Goal: Task Accomplishment & Management: Complete application form

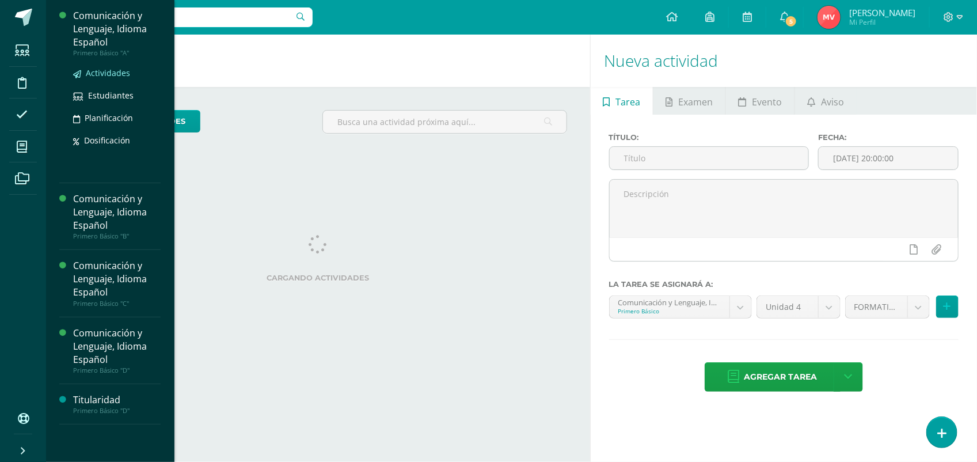
click at [107, 71] on span "Actividades" at bounding box center [108, 72] width 44 height 11
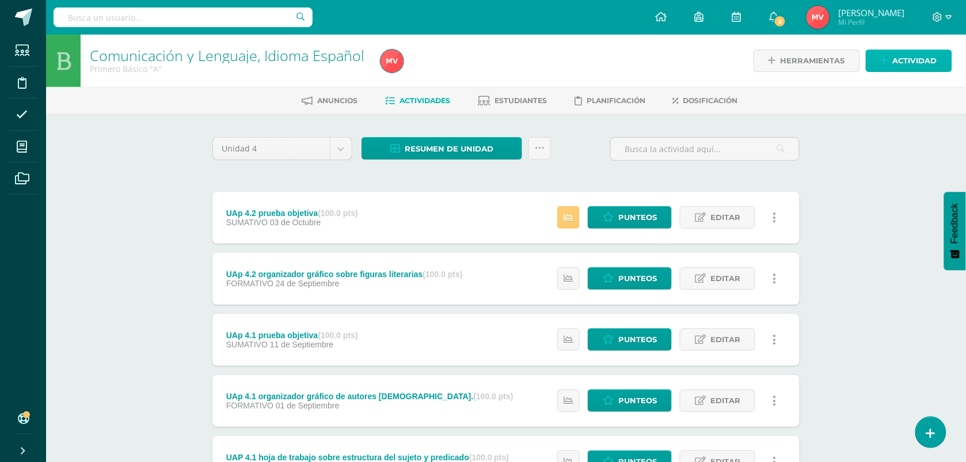
click at [898, 61] on span "Actividad" at bounding box center [915, 60] width 44 height 21
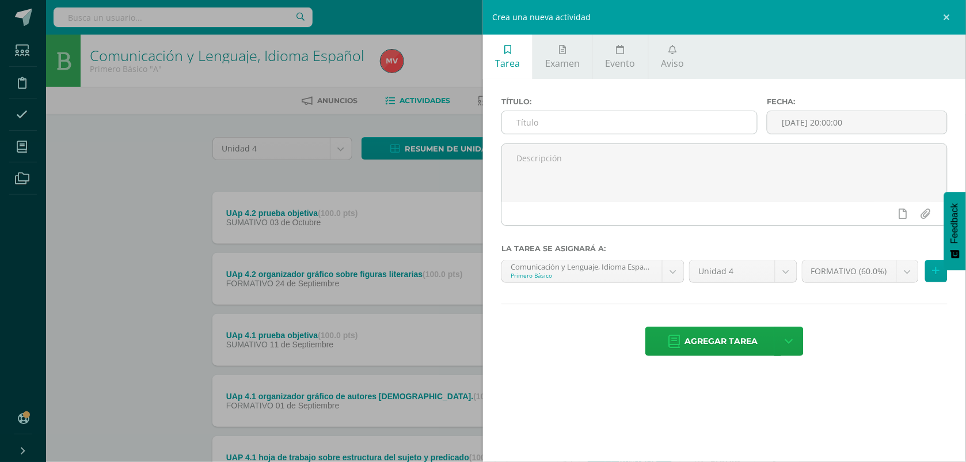
click at [525, 124] on input "text" at bounding box center [629, 122] width 255 height 22
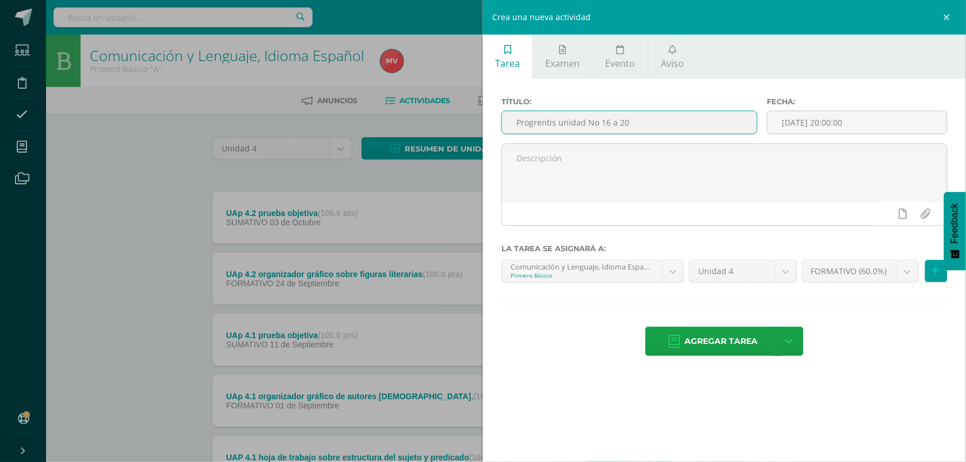
click at [654, 125] on input "Progrentis unidad No 16 a 20" at bounding box center [629, 122] width 255 height 22
type input "Progrentis unidad No 16 a 20 toda cuarta unidad"
click at [806, 122] on input "[DATE] 20:00:00" at bounding box center [857, 122] width 180 height 22
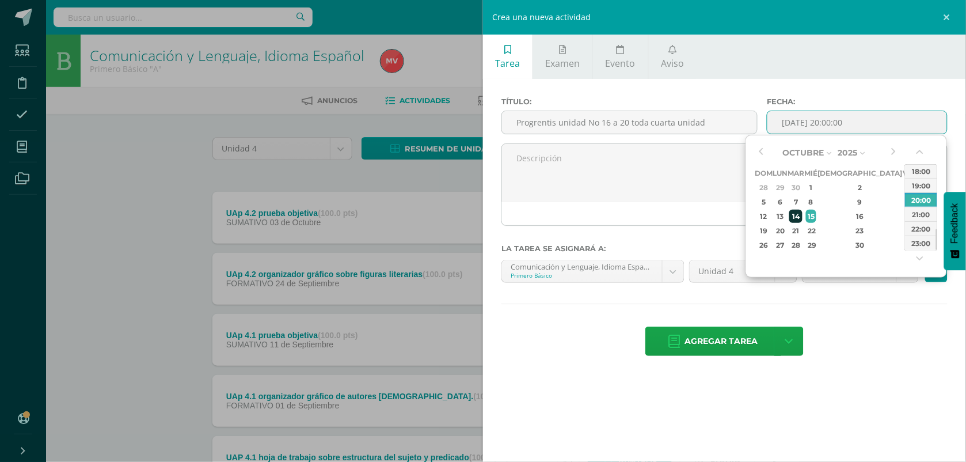
click at [802, 219] on div "14" at bounding box center [795, 215] width 13 height 13
type input "2025-10-14 20:00"
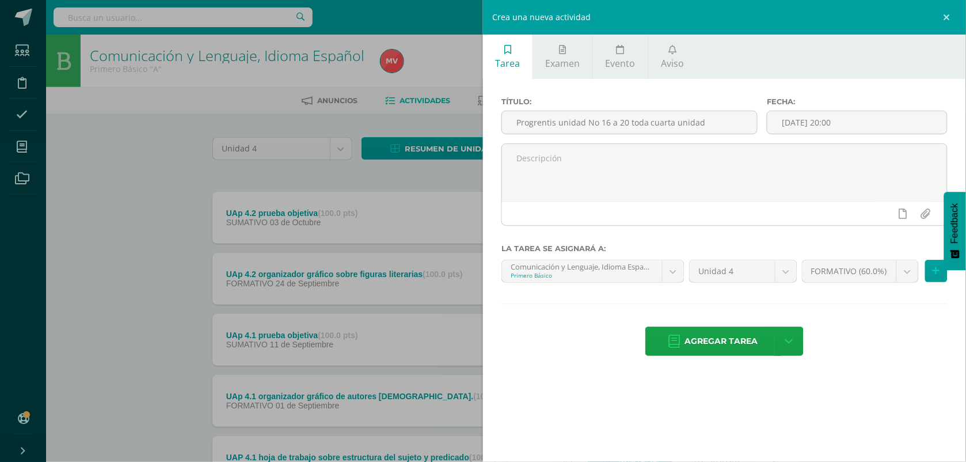
click at [871, 349] on div "Agregar tarea Agregar tarea y ocultar" at bounding box center [724, 342] width 446 height 32
click at [905, 269] on body "Estudiantes Disciplina Asistencia Mis cursos Archivos Soporte Ayuda Reportar un…" at bounding box center [483, 282] width 966 height 564
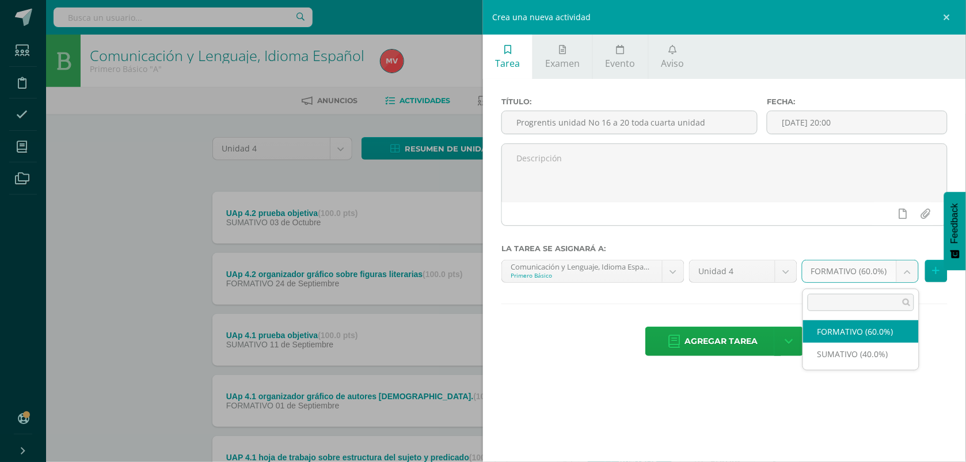
select select "211892"
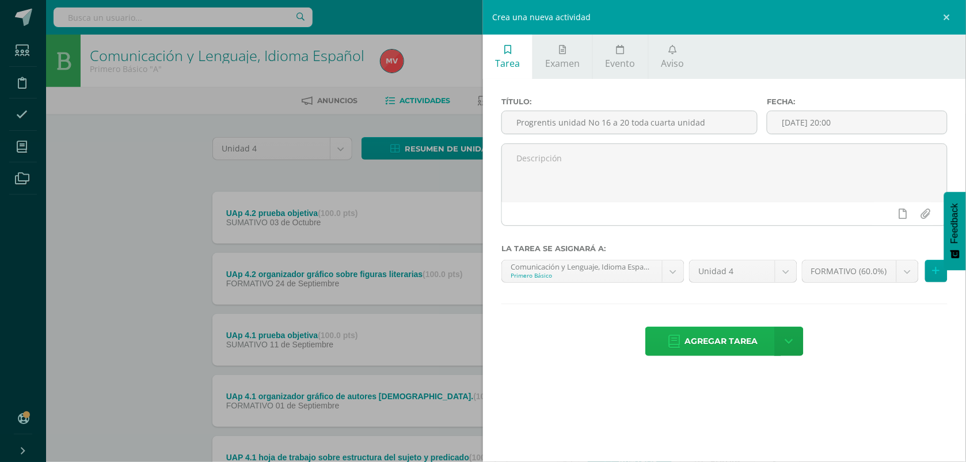
click at [714, 340] on span "Agregar tarea" at bounding box center [721, 341] width 73 height 28
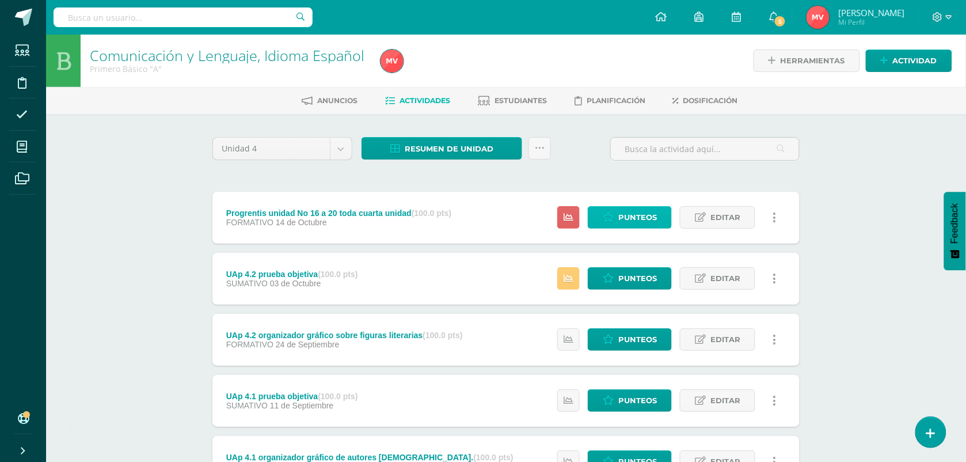
click at [620, 219] on span "Punteos" at bounding box center [637, 217] width 39 height 21
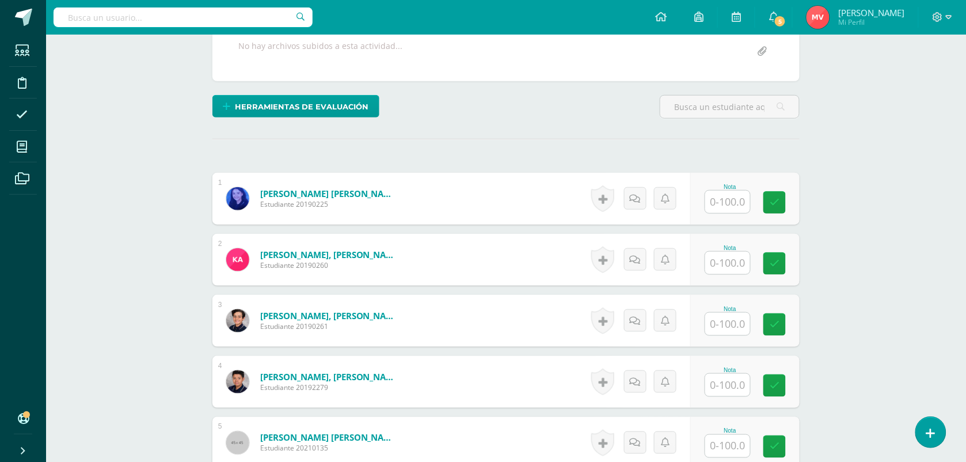
scroll to position [228, 0]
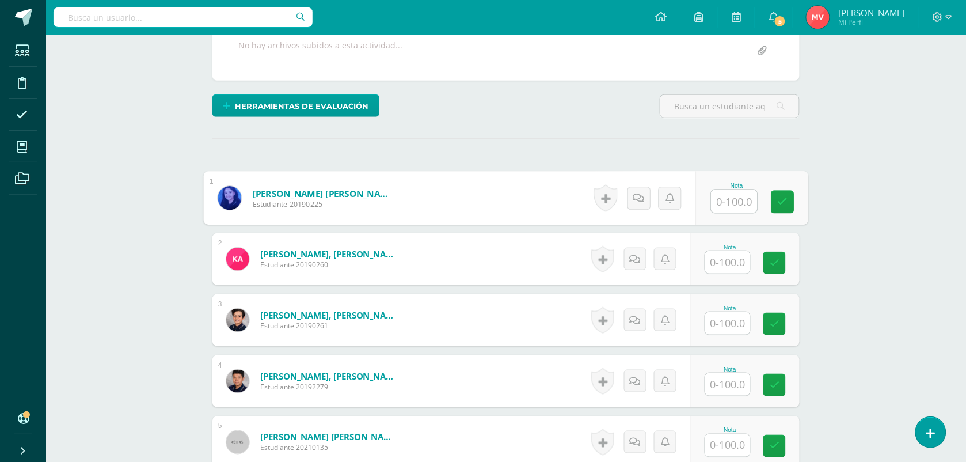
click at [715, 203] on input "text" at bounding box center [734, 201] width 46 height 23
type input "96"
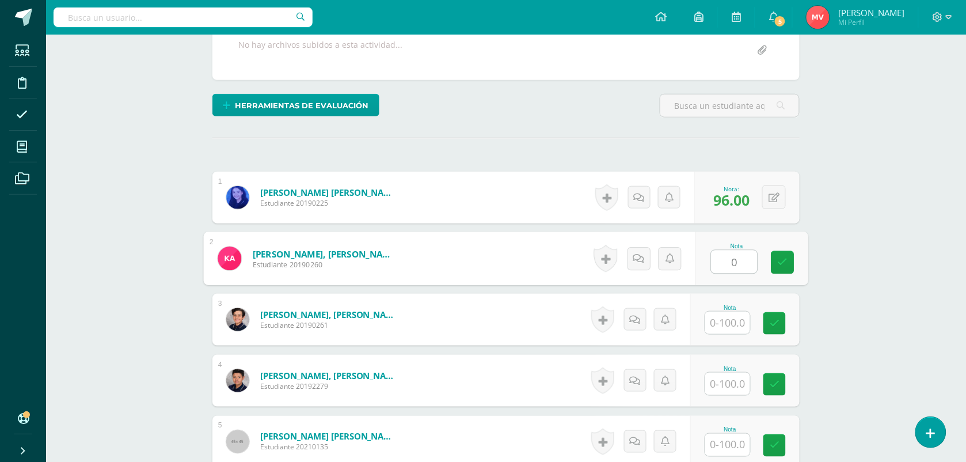
scroll to position [229, 0]
type input "0"
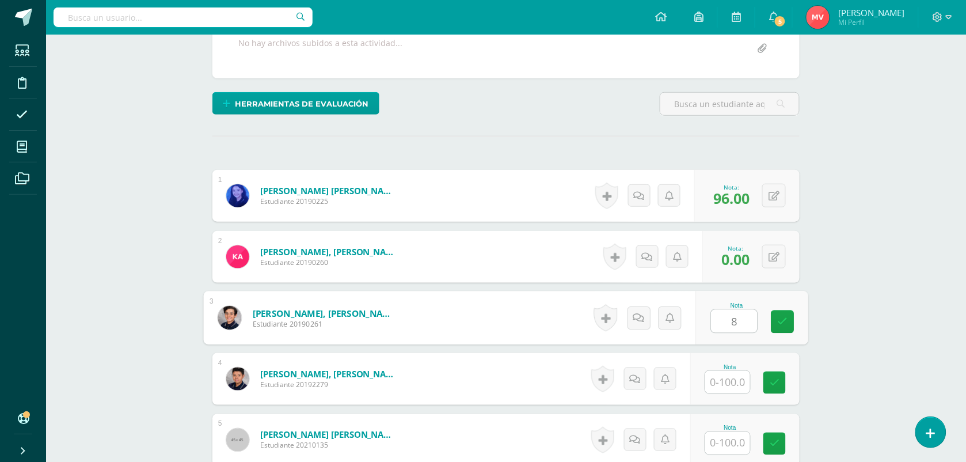
scroll to position [231, 0]
type input "80"
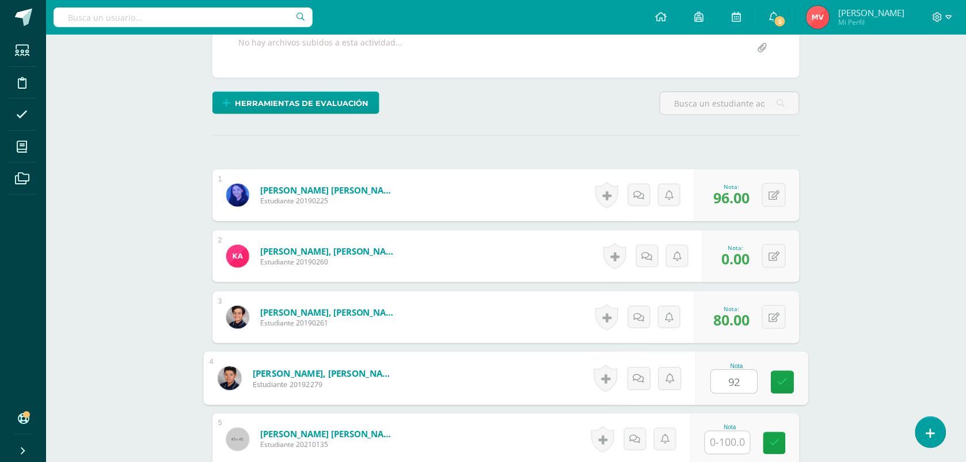
type input "92"
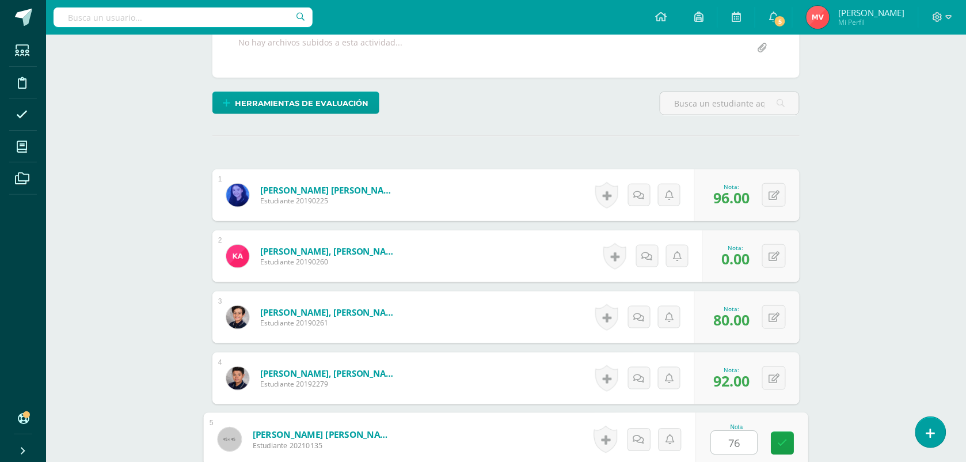
type input "76"
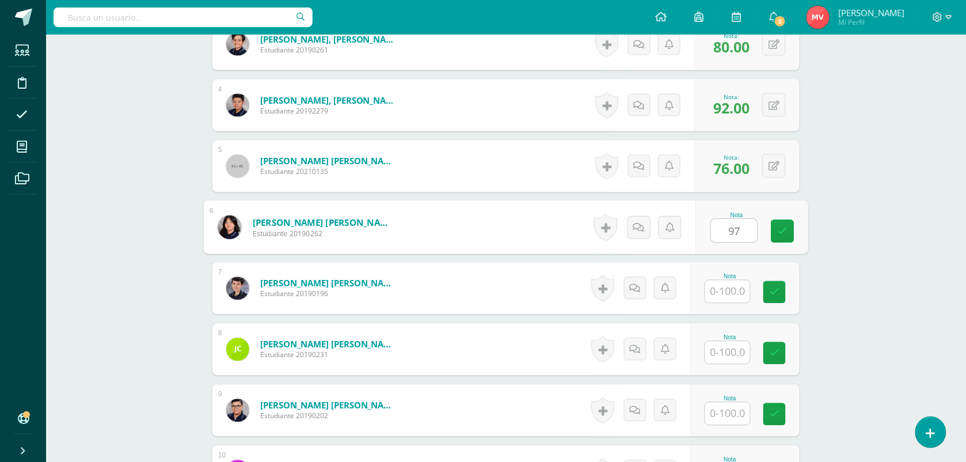
type input "97"
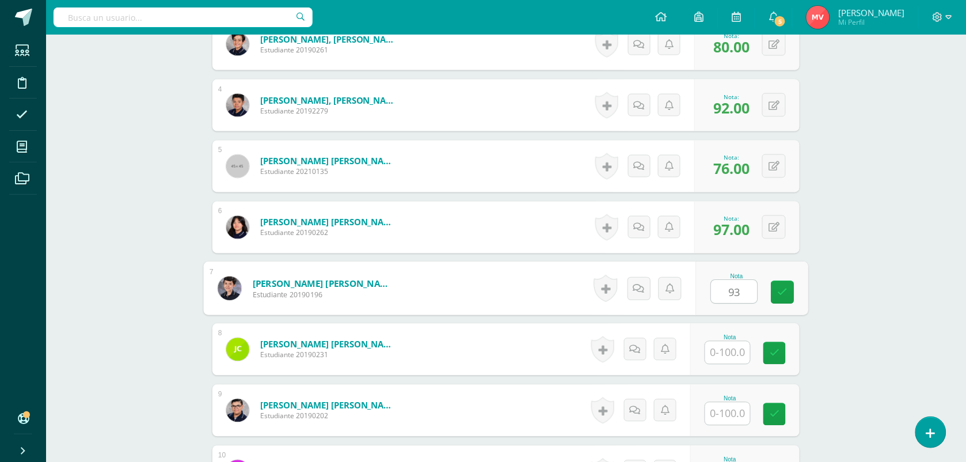
type input "93"
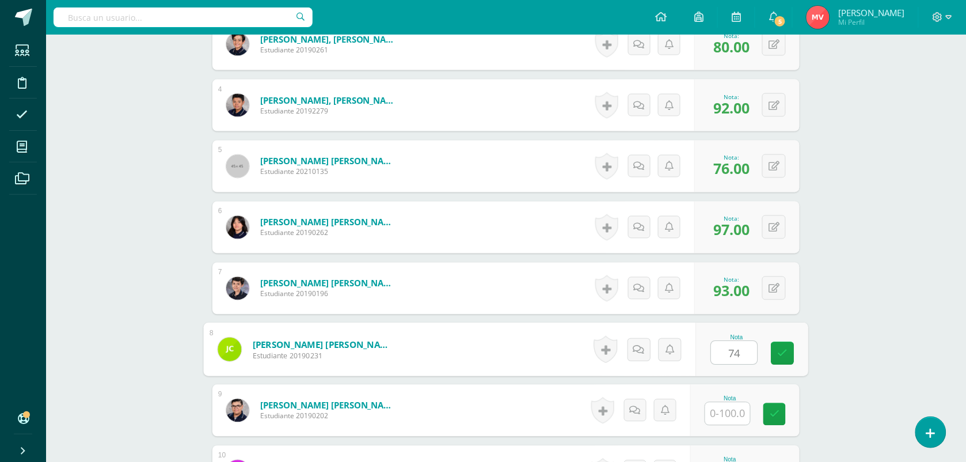
type input "74"
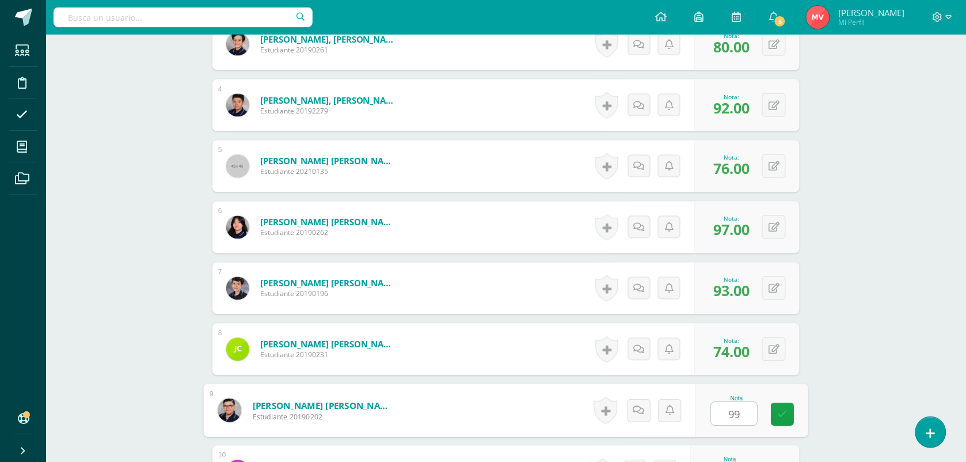
type input "99"
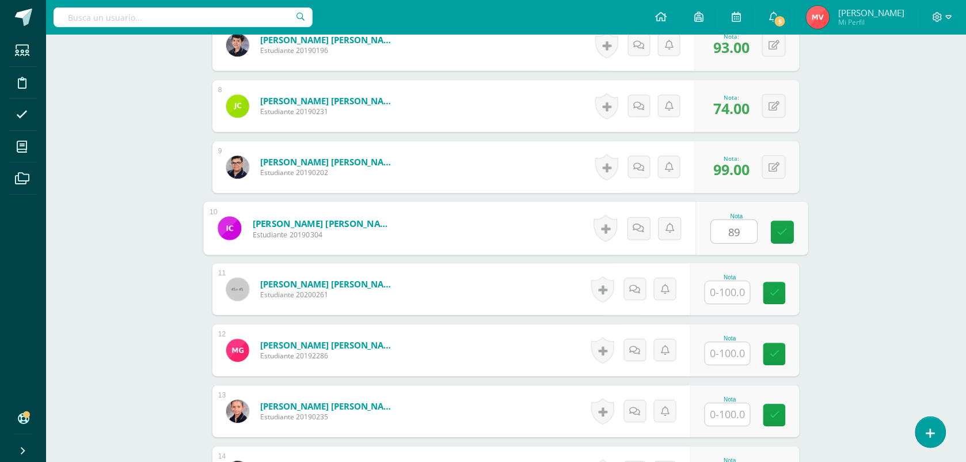
type input "89"
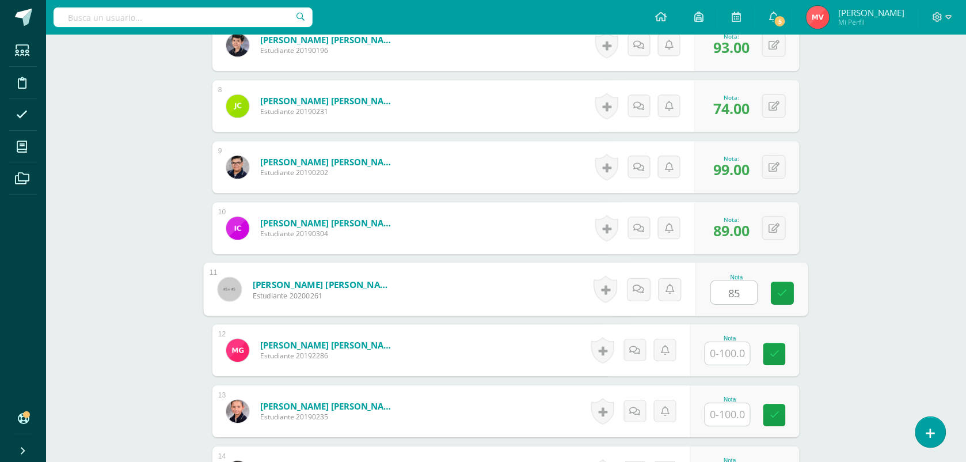
type input "85"
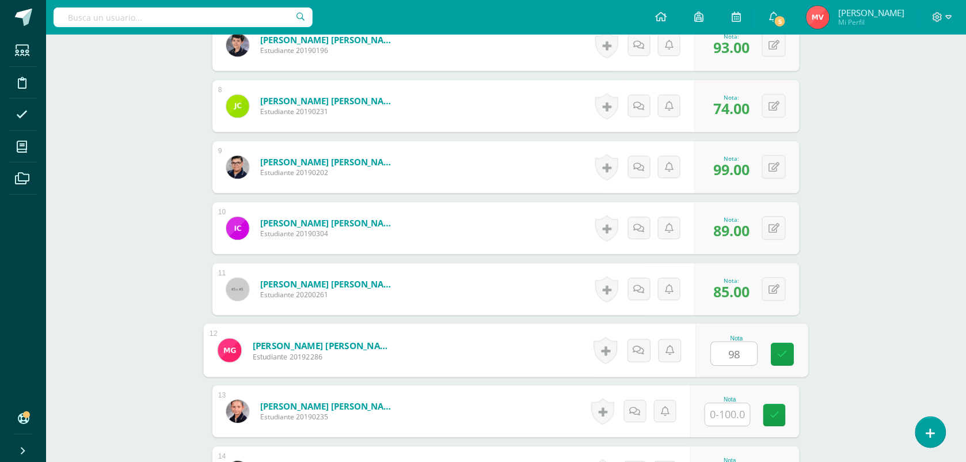
type input "98"
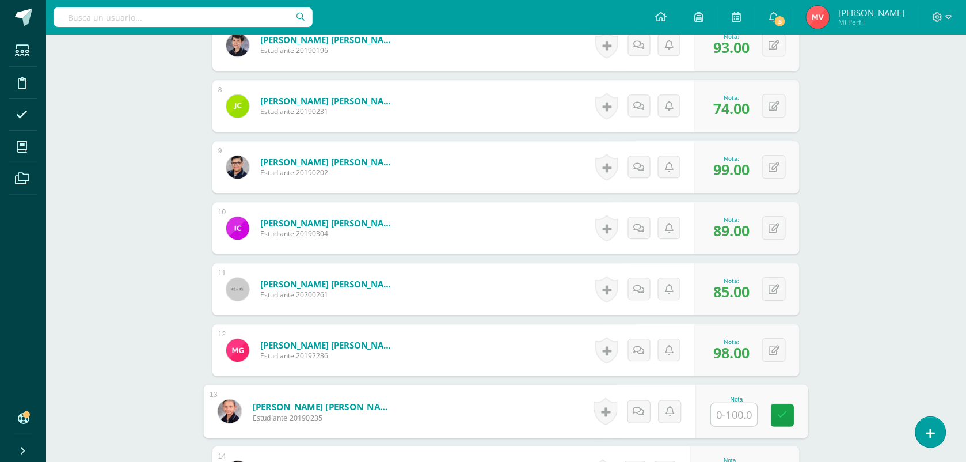
scroll to position [819, 0]
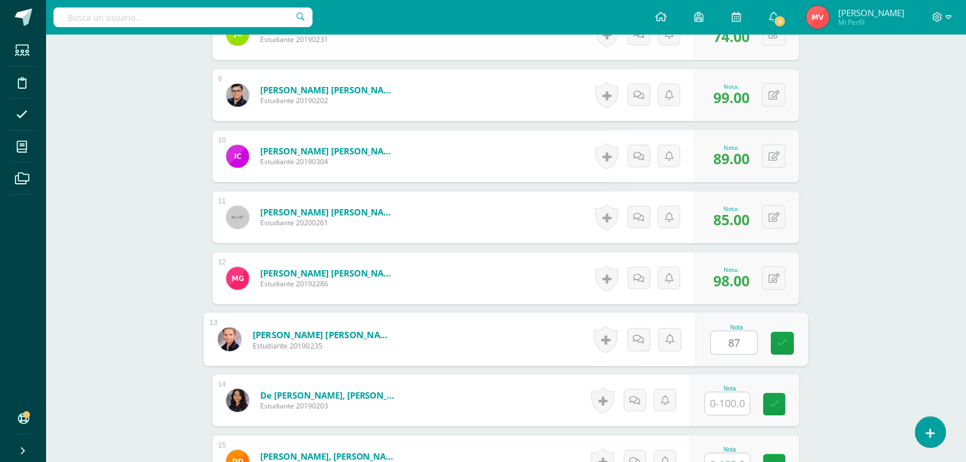
type input "87"
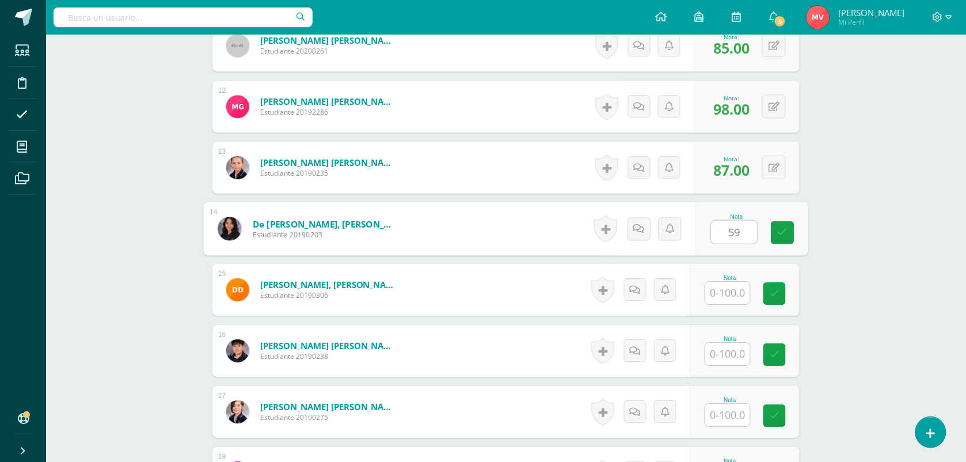
scroll to position [1035, 0]
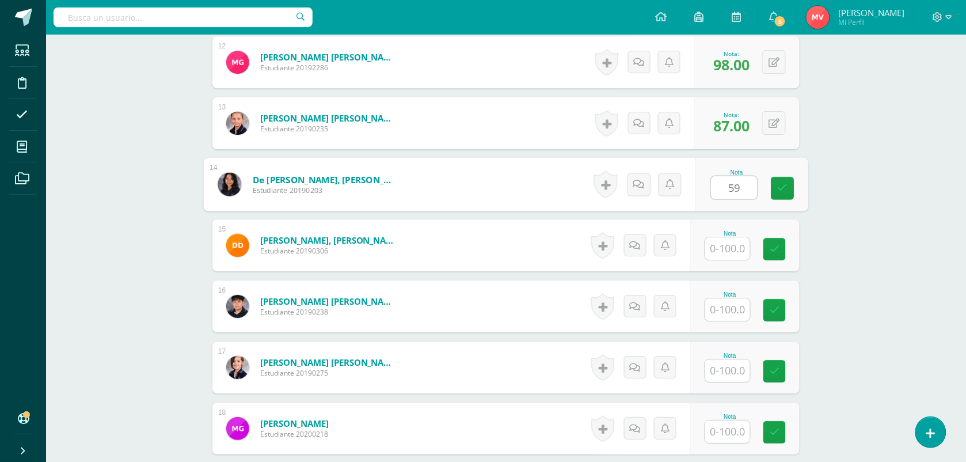
type input "59"
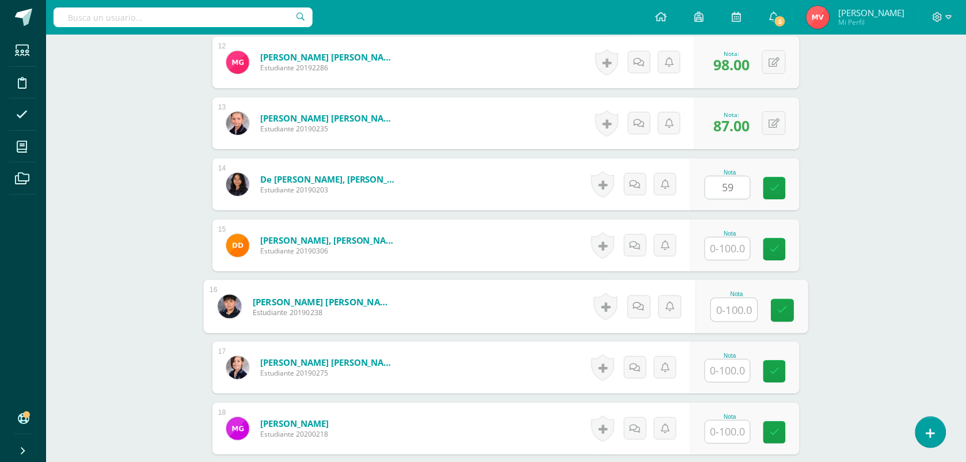
click at [721, 308] on input "text" at bounding box center [734, 309] width 46 height 23
type input "39"
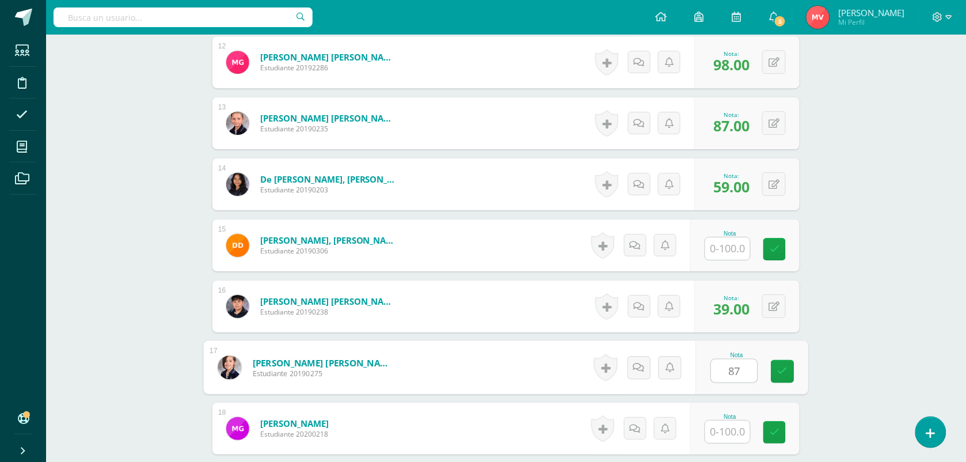
type input "87"
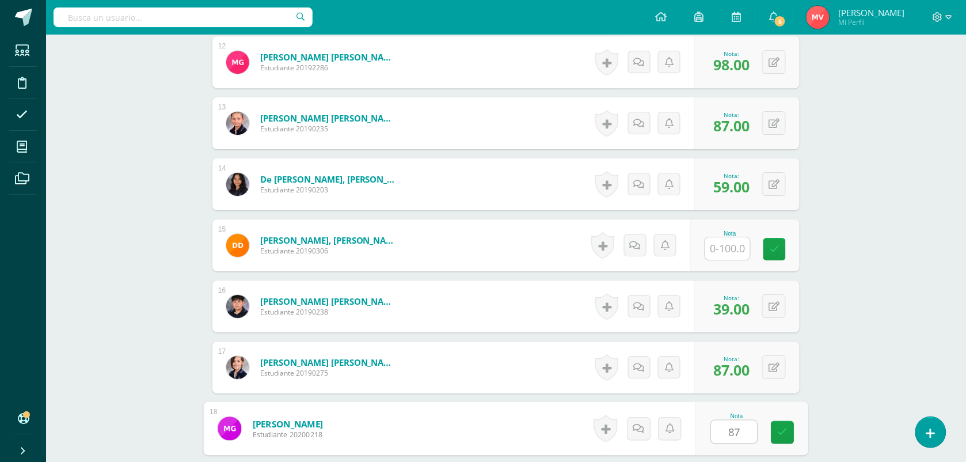
type input "87"
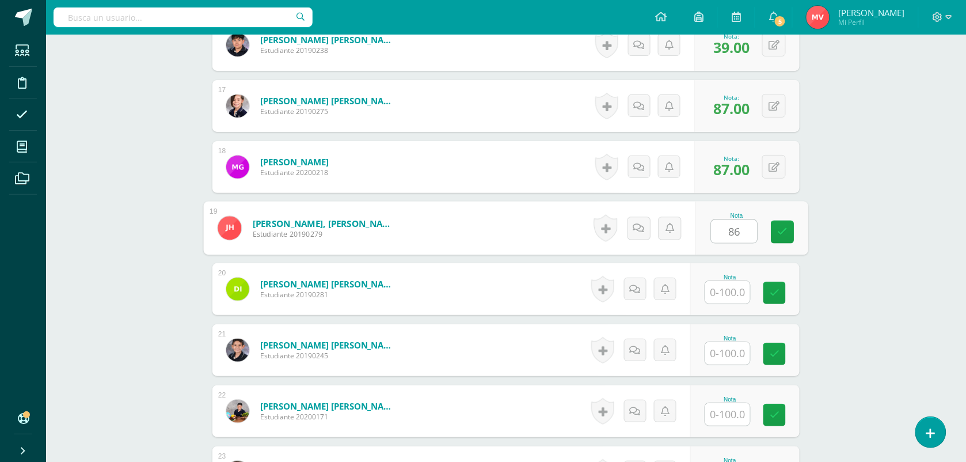
type input "86"
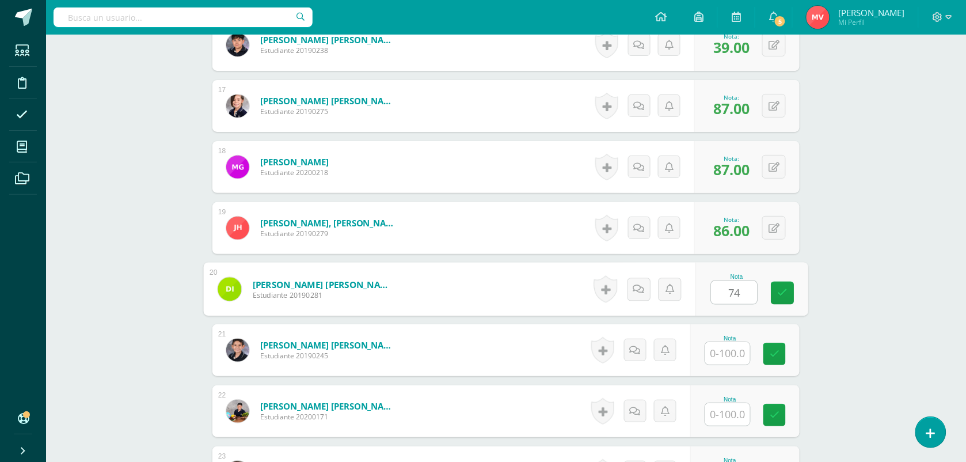
type input "74"
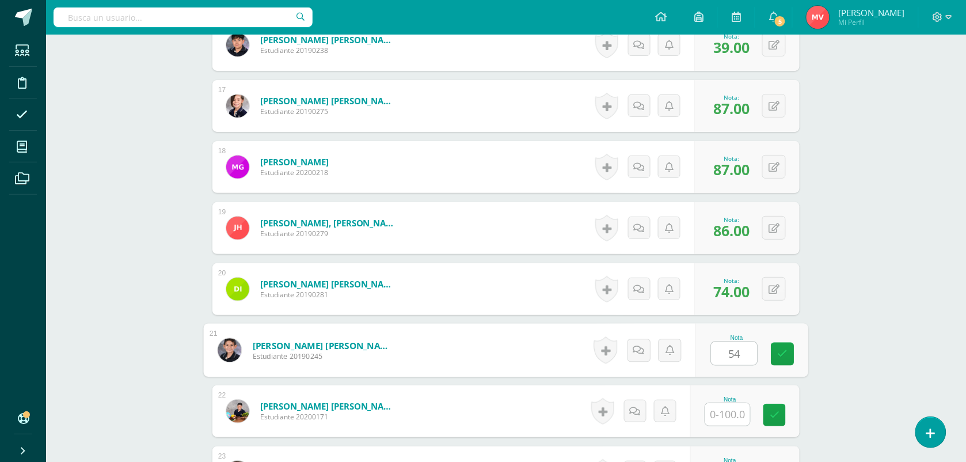
type input "54"
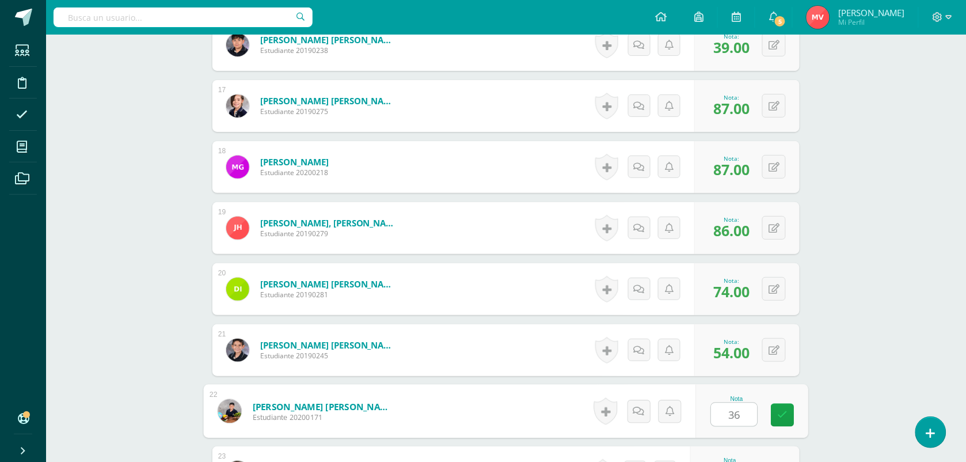
type input "36"
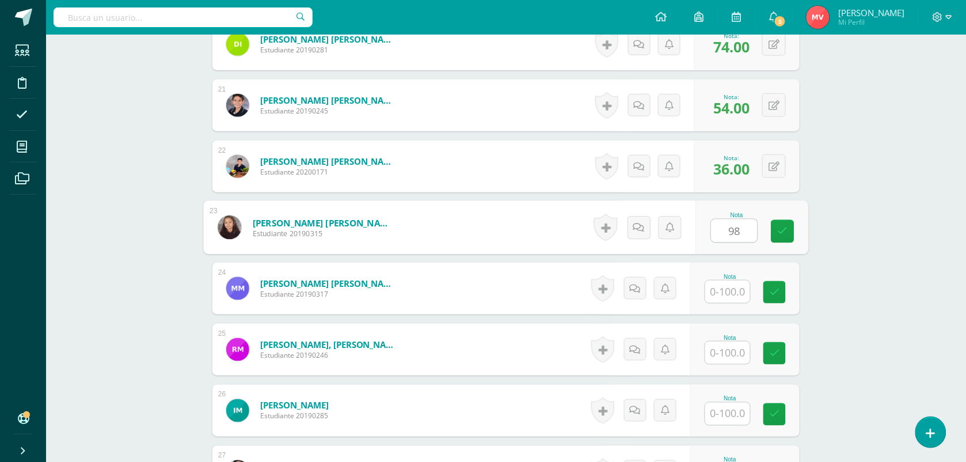
type input "98"
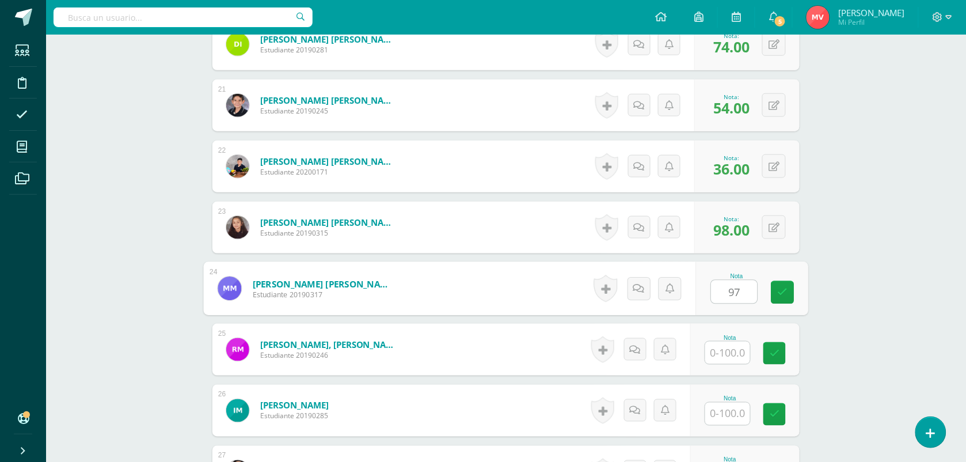
type input "97"
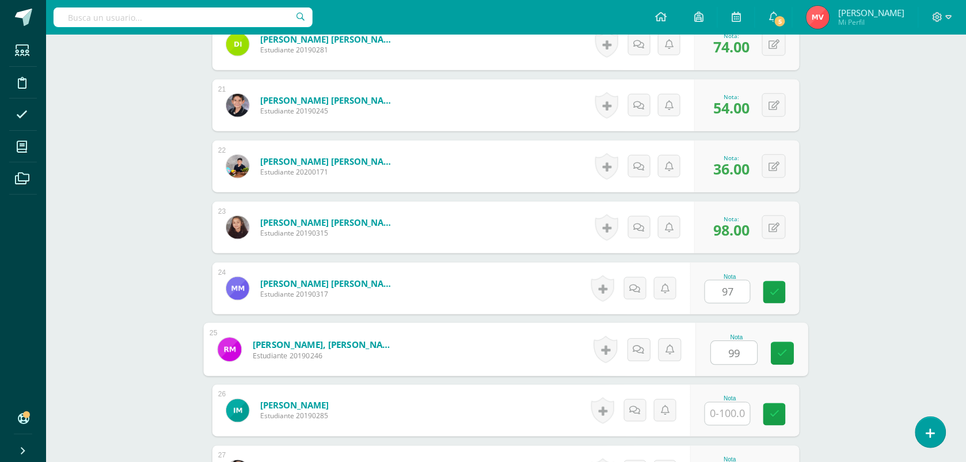
type input "99"
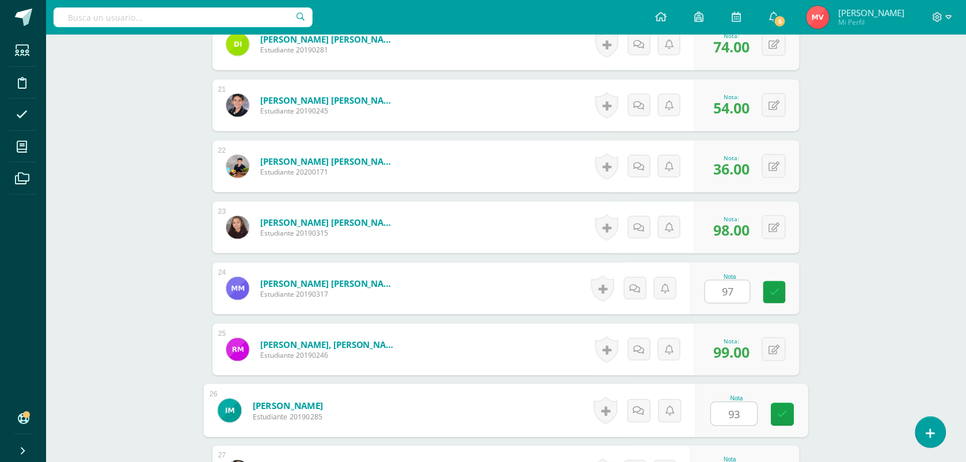
type input "93"
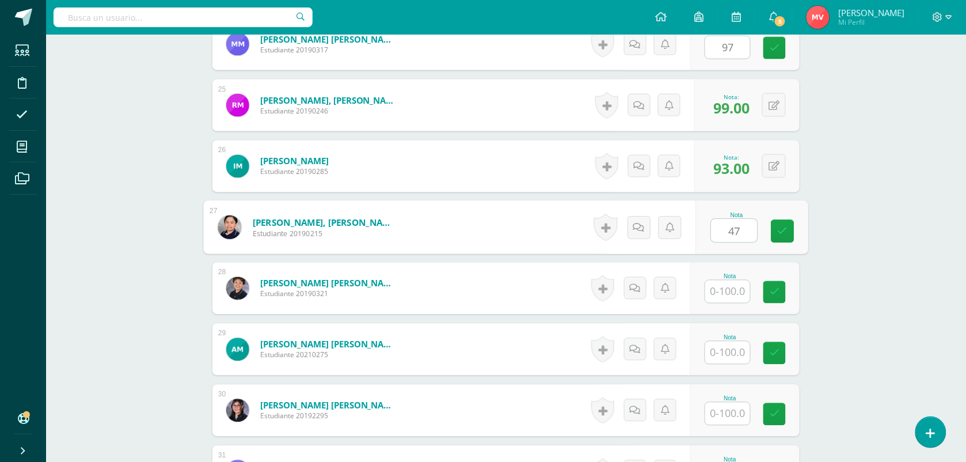
type input "47"
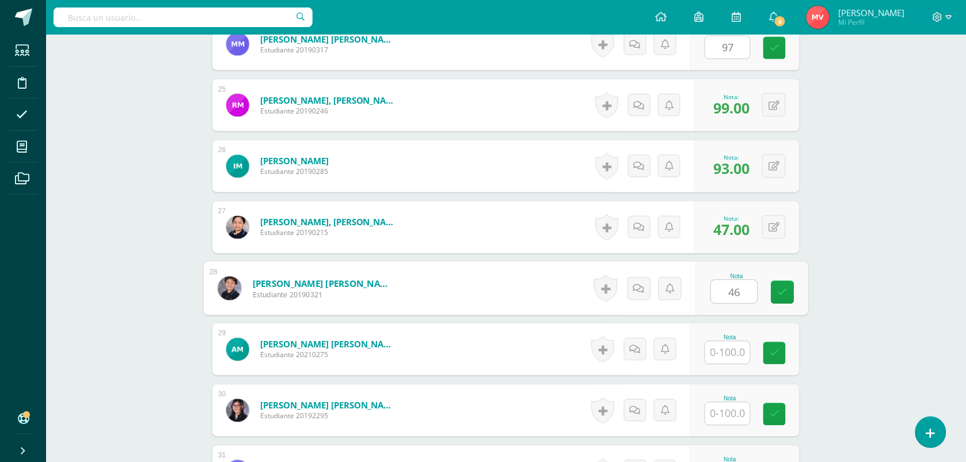
type input "46"
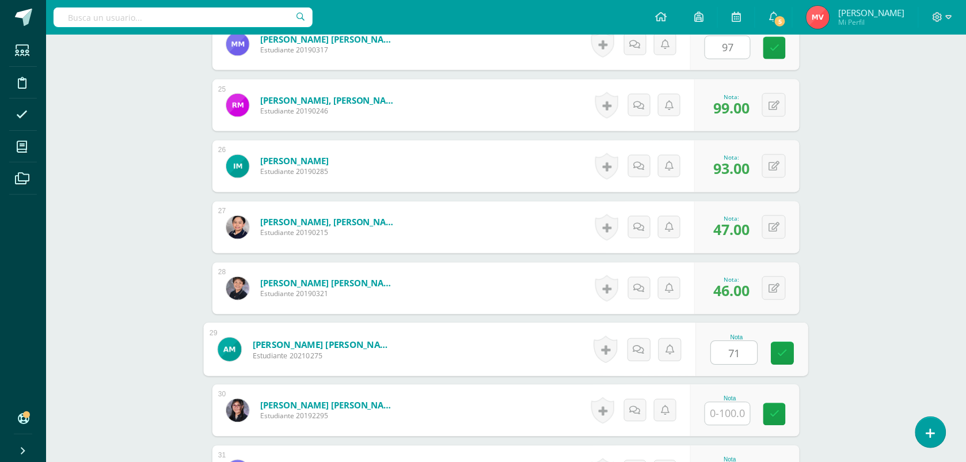
type input "71"
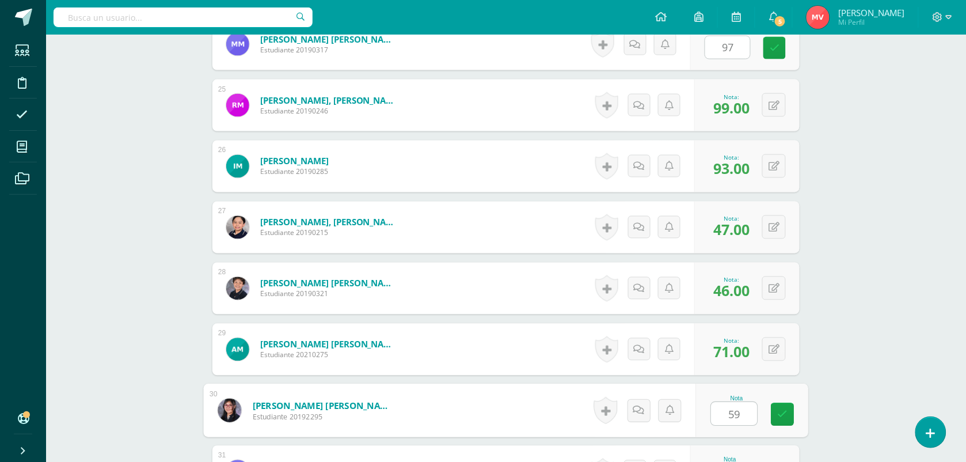
type input "59"
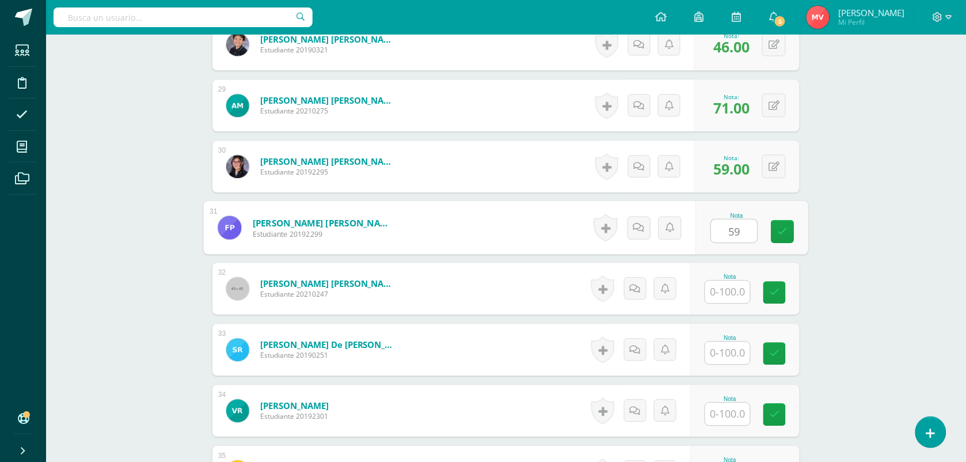
type input "59"
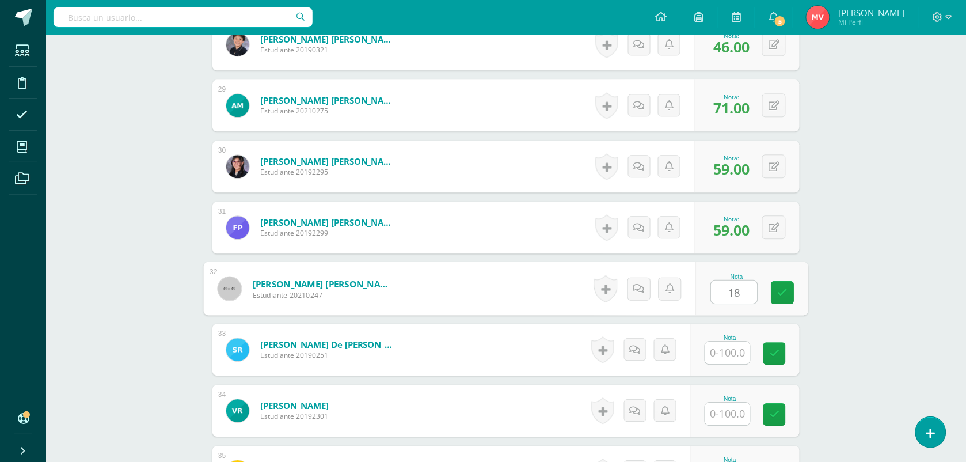
type input "18"
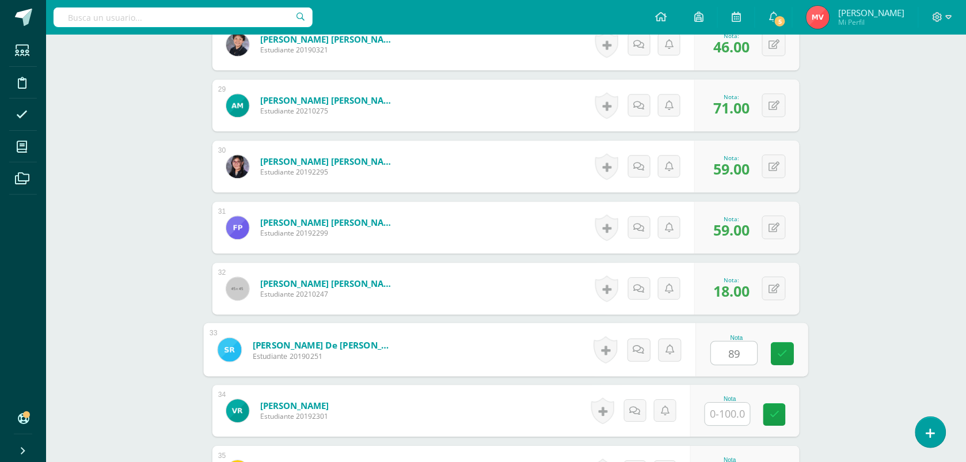
type input "89"
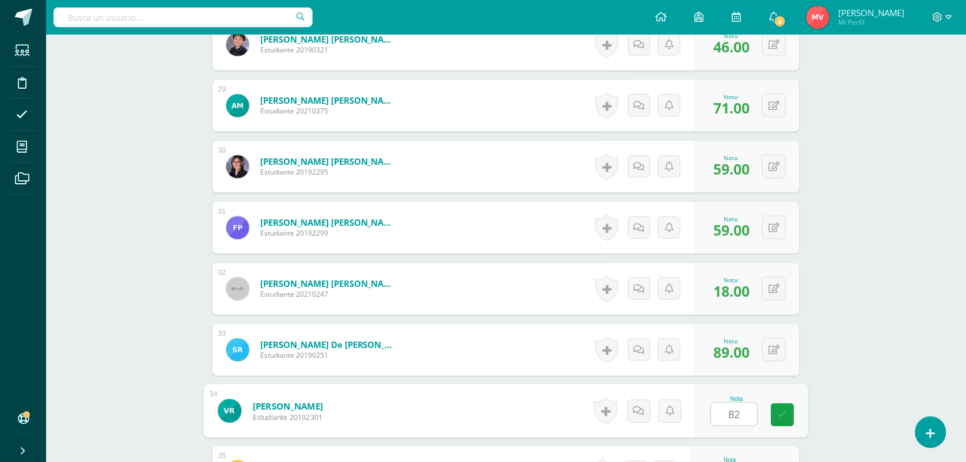
type input "82"
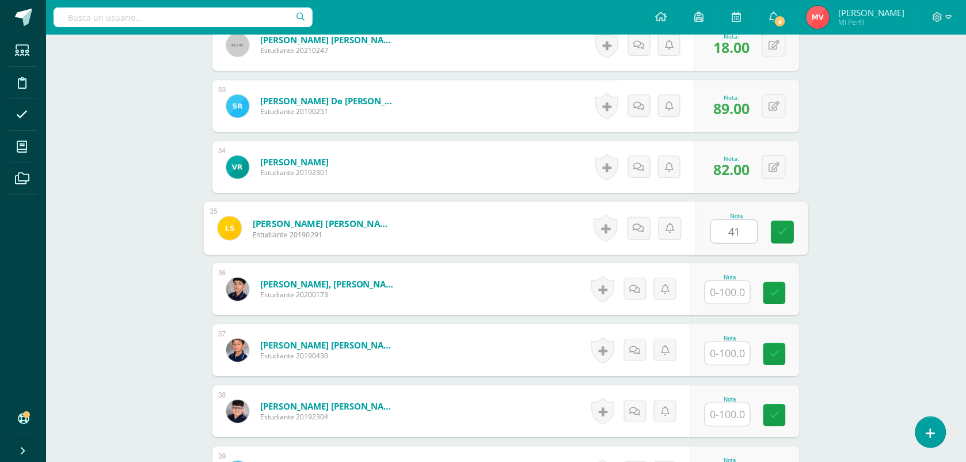
type input "41"
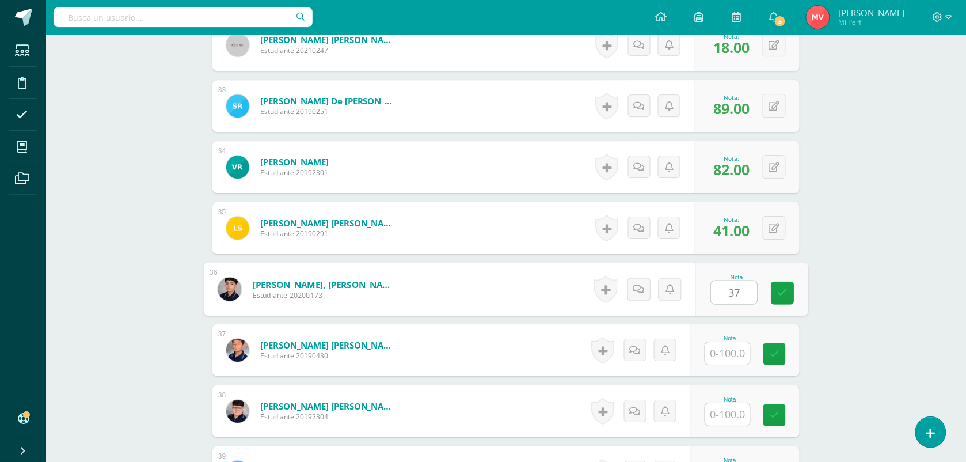
type input "37"
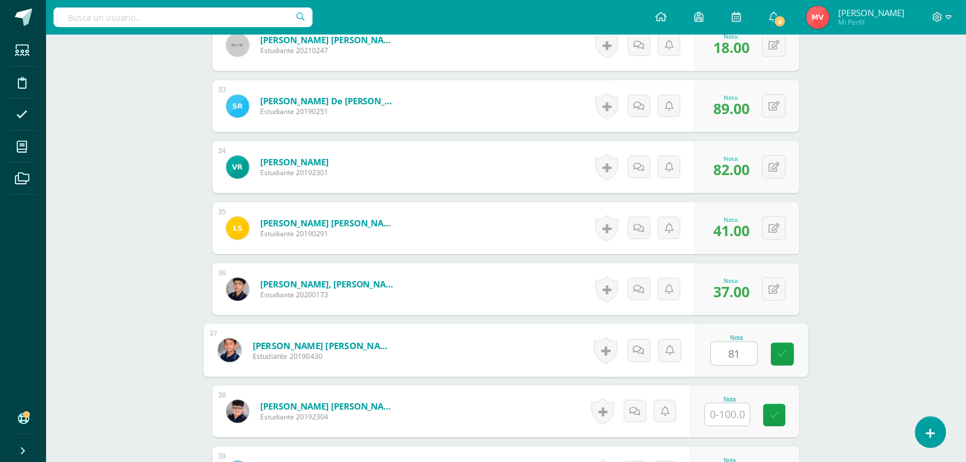
type input "81"
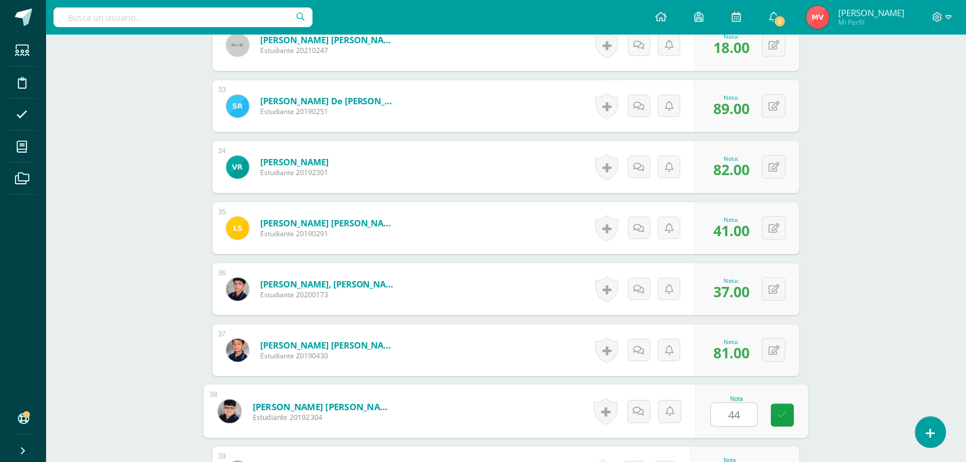
type input "44"
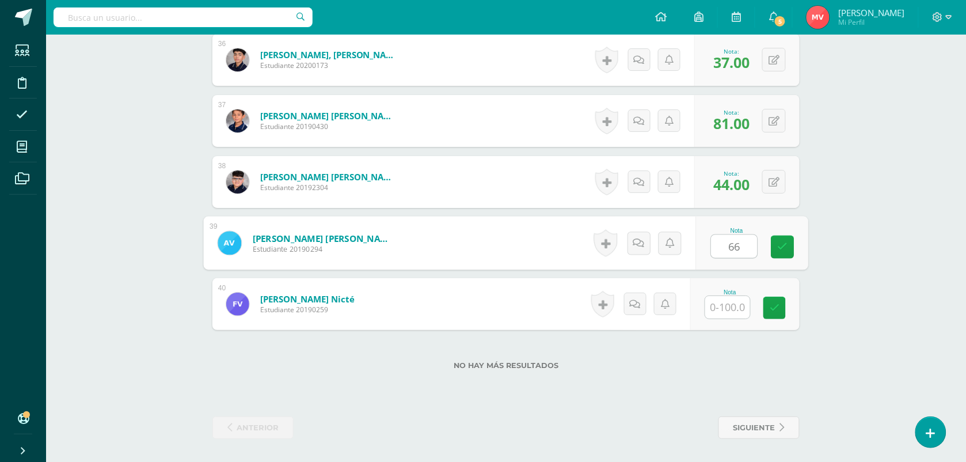
type input "66"
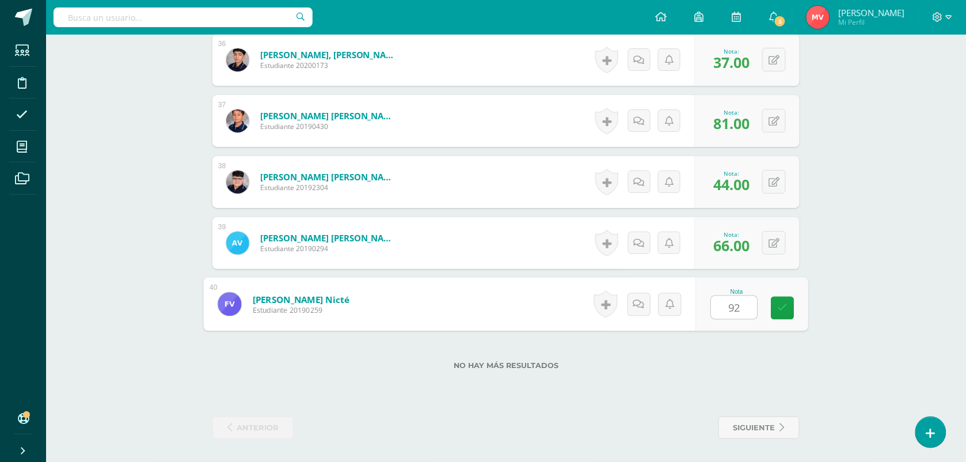
type input "92"
click at [331, 343] on div "No hay más resultados" at bounding box center [505, 357] width 587 height 54
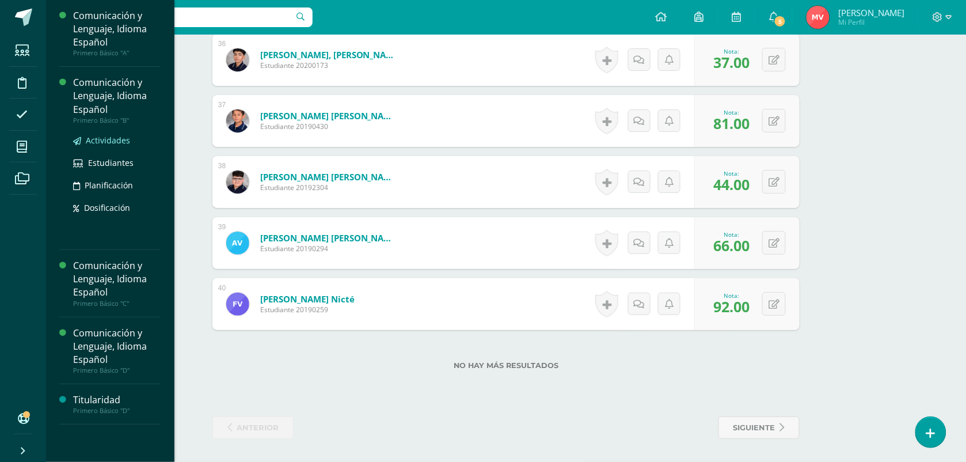
click at [98, 134] on link "Actividades" at bounding box center [116, 140] width 87 height 13
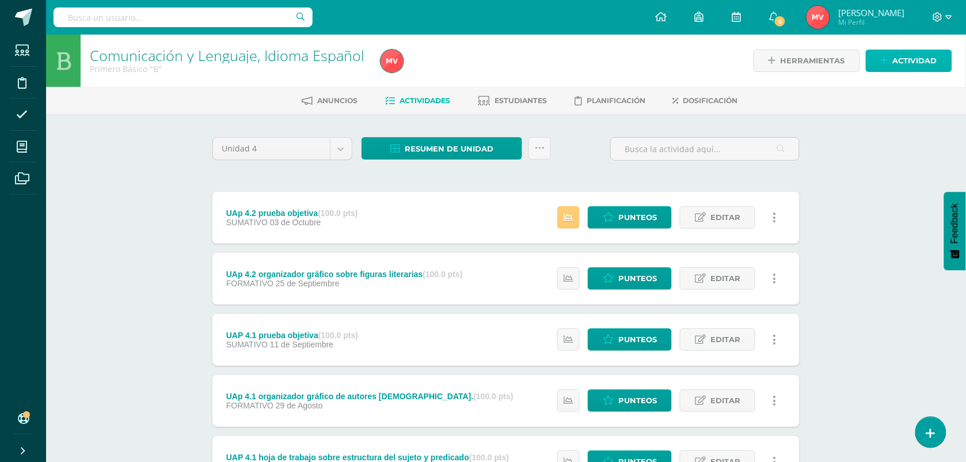
click at [894, 53] on span "Actividad" at bounding box center [915, 60] width 44 height 21
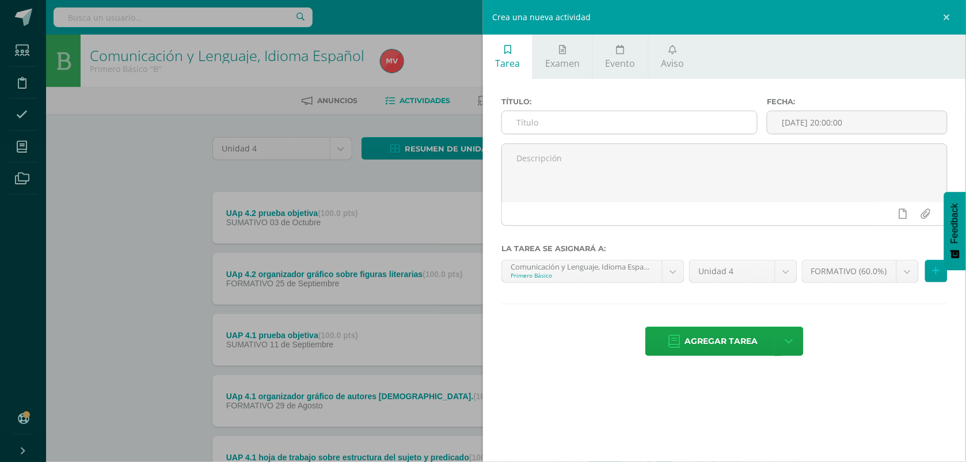
click at [554, 125] on input "text" at bounding box center [629, 122] width 255 height 22
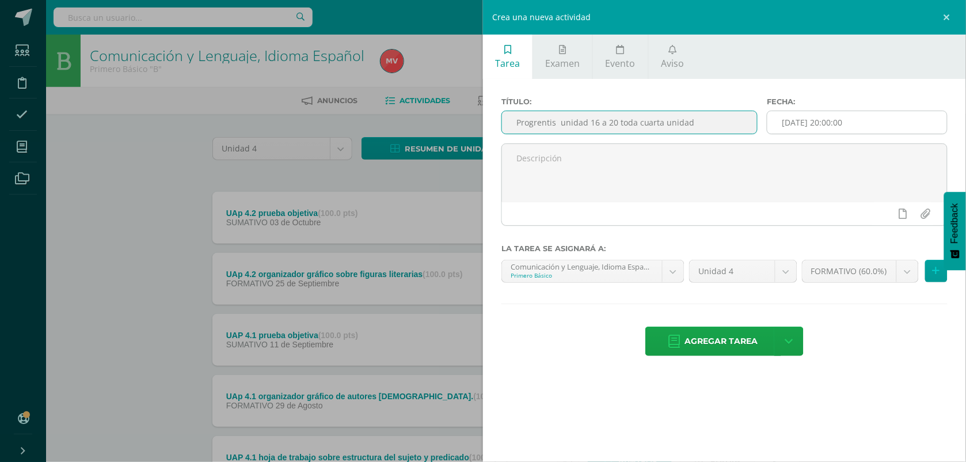
type input "Progrentis unidad 16 a 20 toda cuarta unidad"
click at [826, 127] on input "[DATE] 20:00:00" at bounding box center [857, 122] width 180 height 22
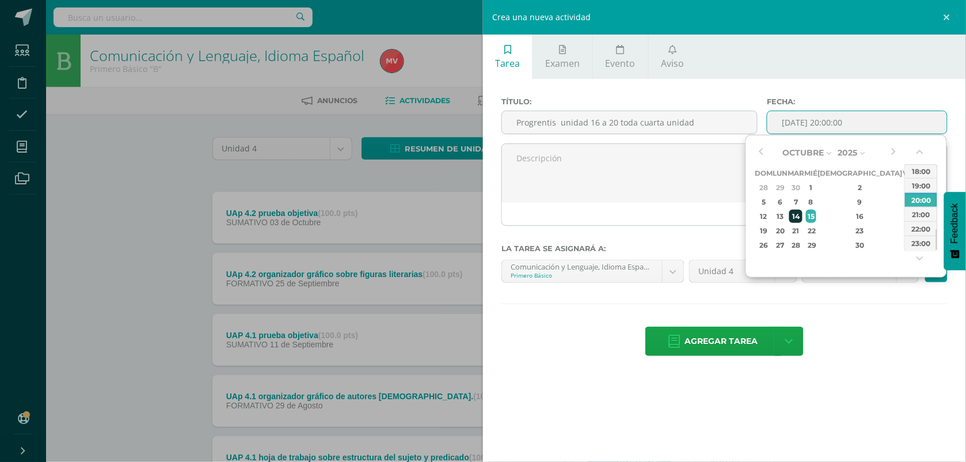
click at [802, 216] on div "14" at bounding box center [795, 215] width 13 height 13
type input "2025-10-14 20:00"
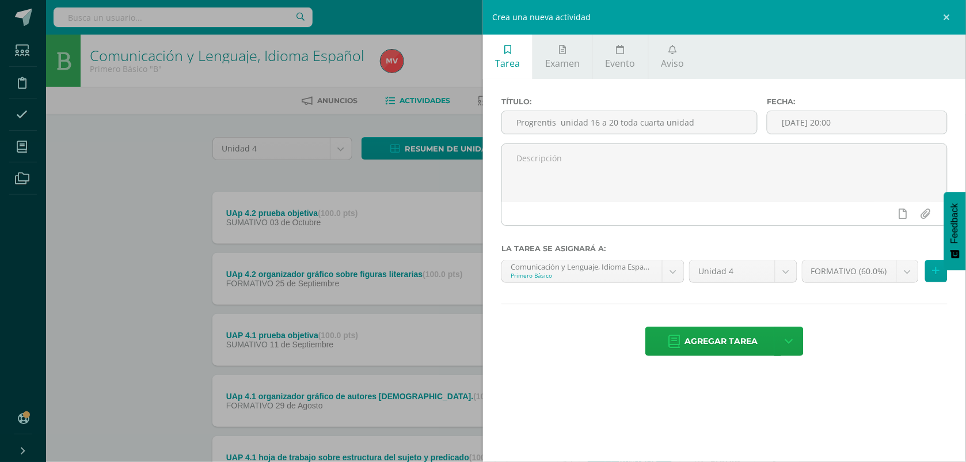
click at [905, 357] on div "Agregar tarea Agregar tarea y ocultar" at bounding box center [724, 342] width 446 height 32
click at [723, 337] on span "Agregar tarea" at bounding box center [721, 341] width 73 height 28
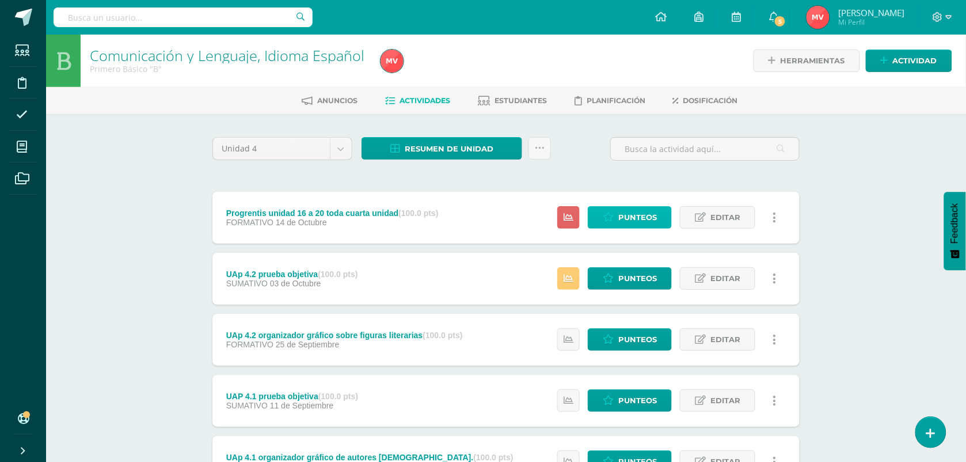
click at [643, 215] on span "Punteos" at bounding box center [637, 217] width 39 height 21
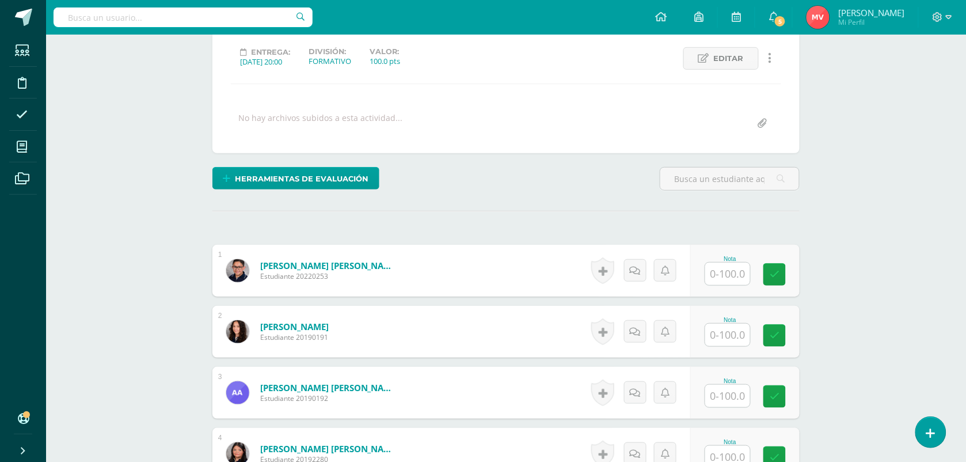
scroll to position [156, 0]
click at [718, 268] on input "text" at bounding box center [734, 273] width 46 height 23
type input "48"
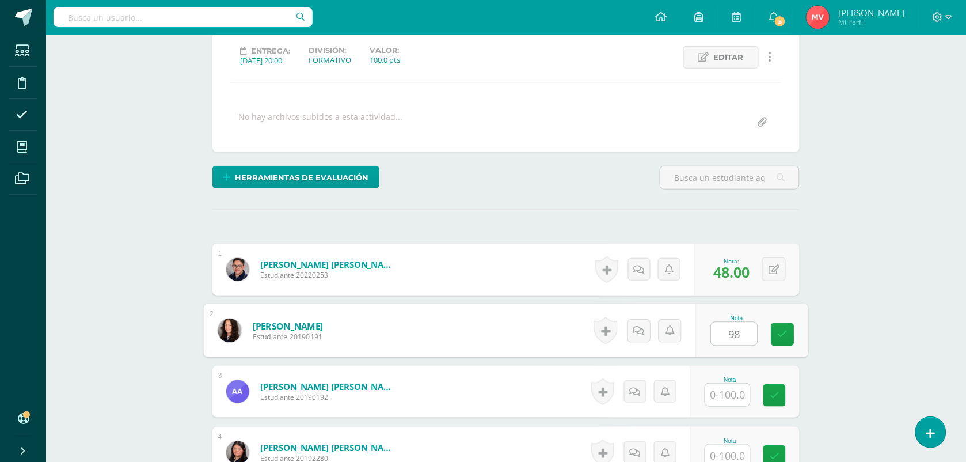
type input "98"
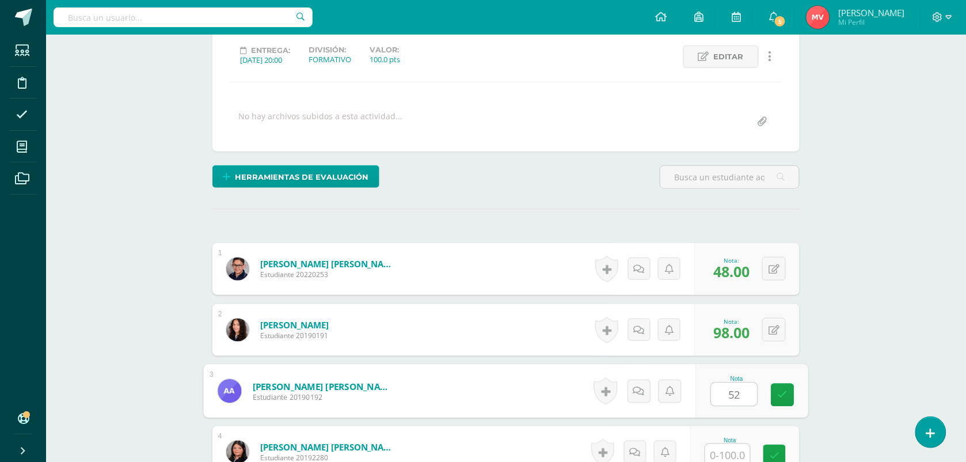
type input "52"
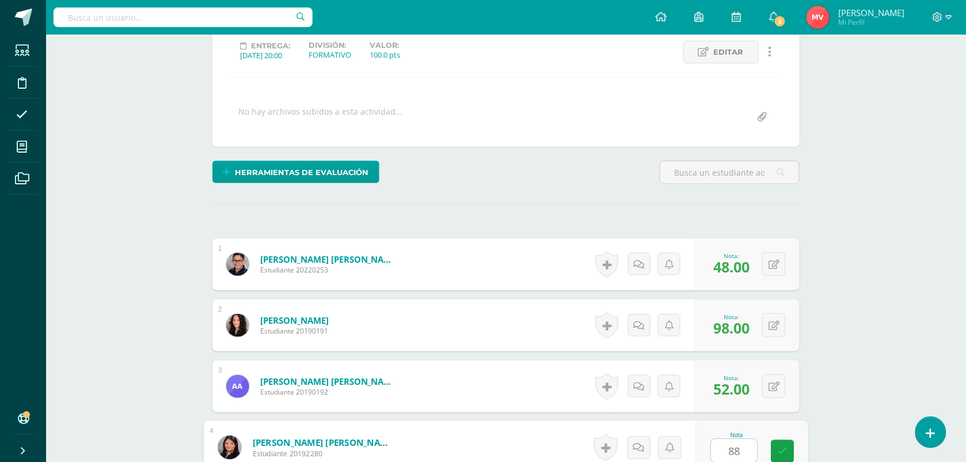
type input "88"
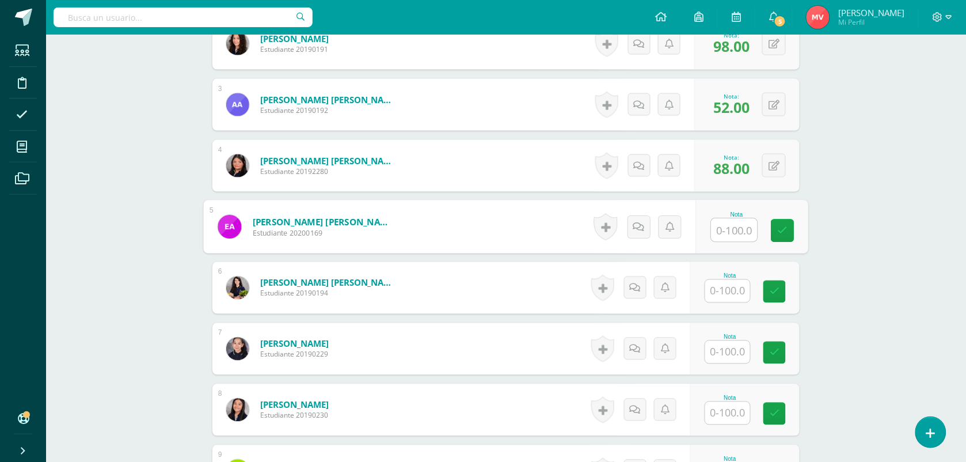
scroll to position [444, 0]
type input "100"
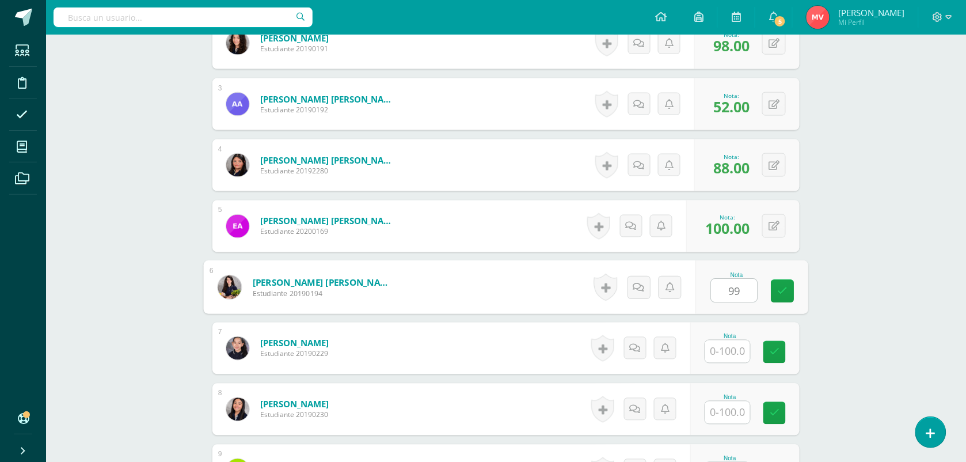
type input "99"
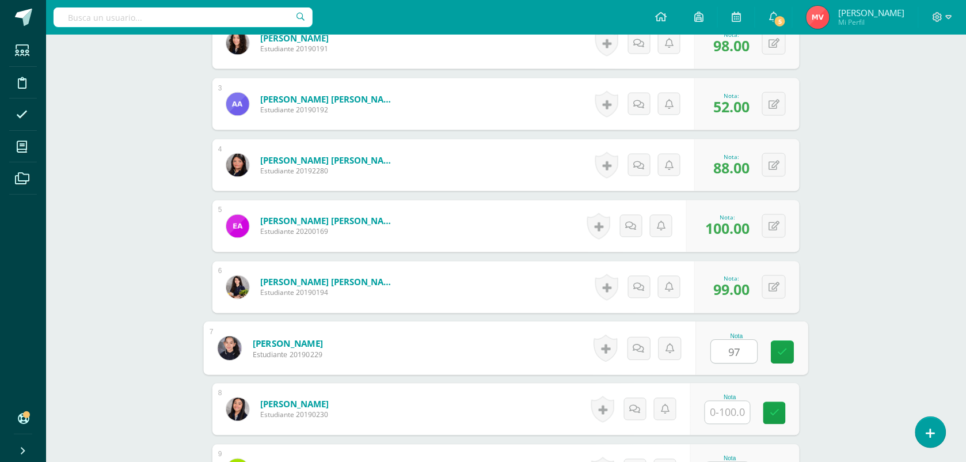
type input "97"
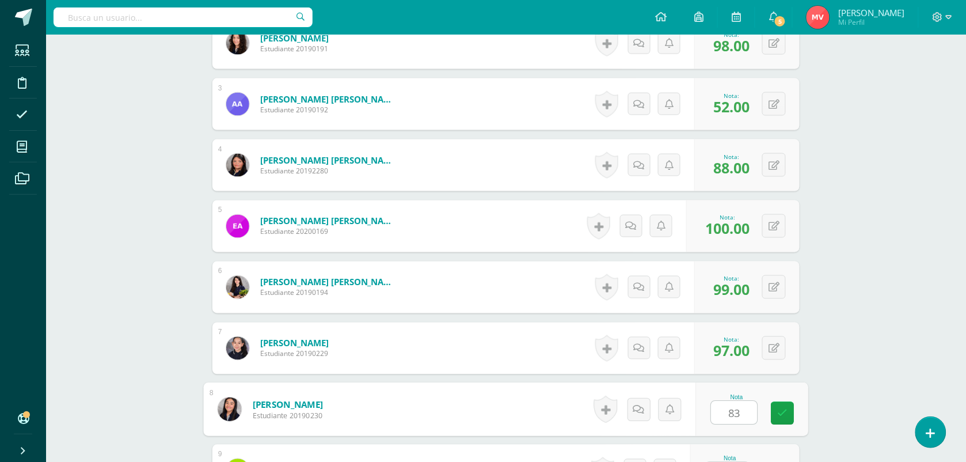
type input "83"
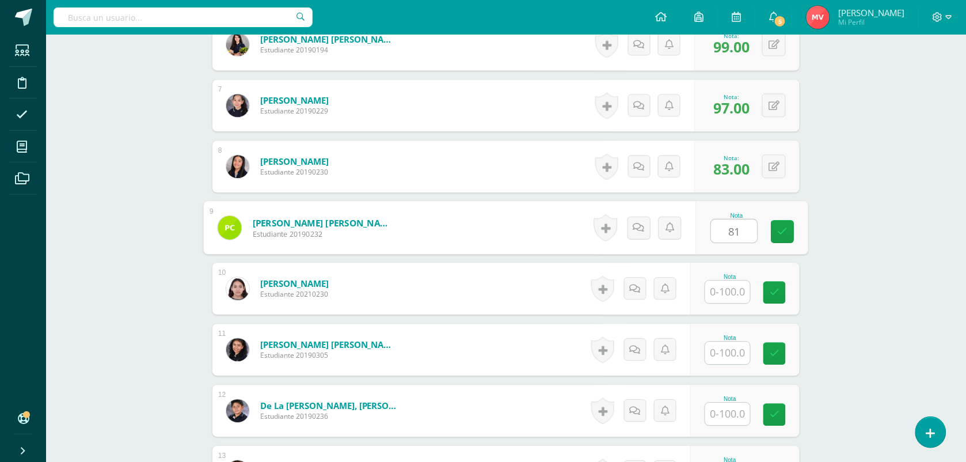
type input "81"
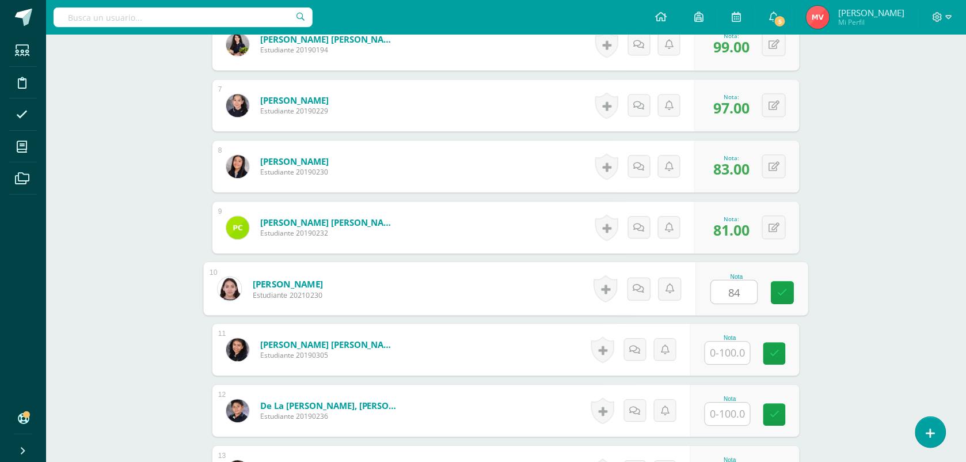
type input "84"
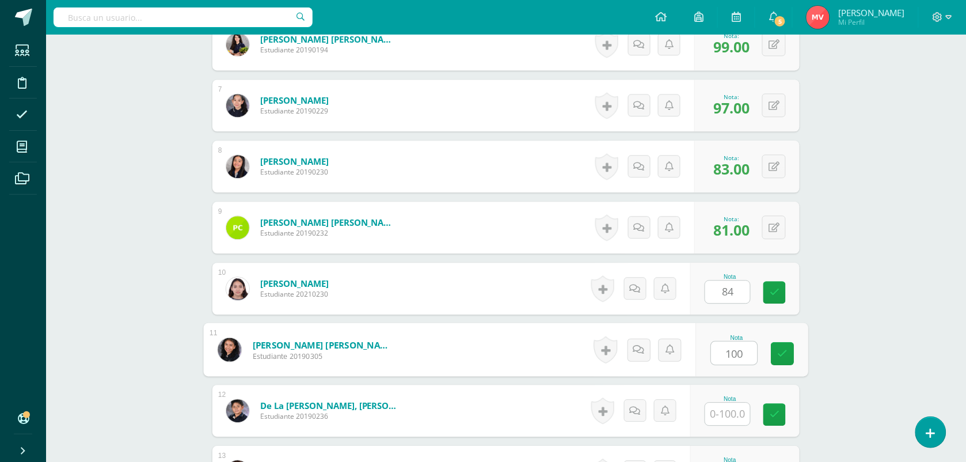
type input "100"
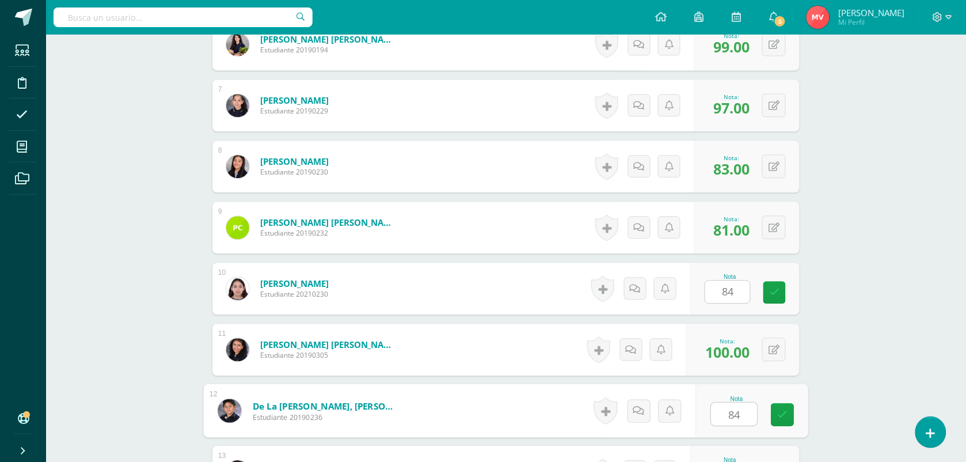
type input "84"
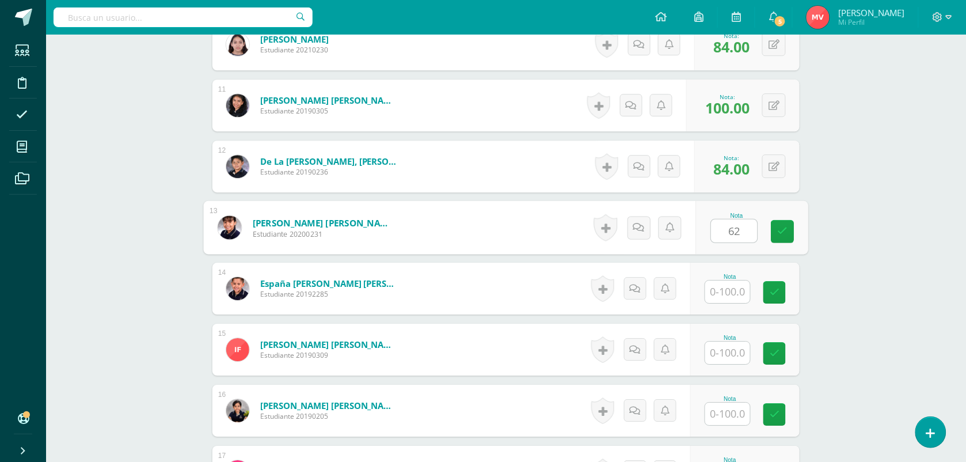
type input "62"
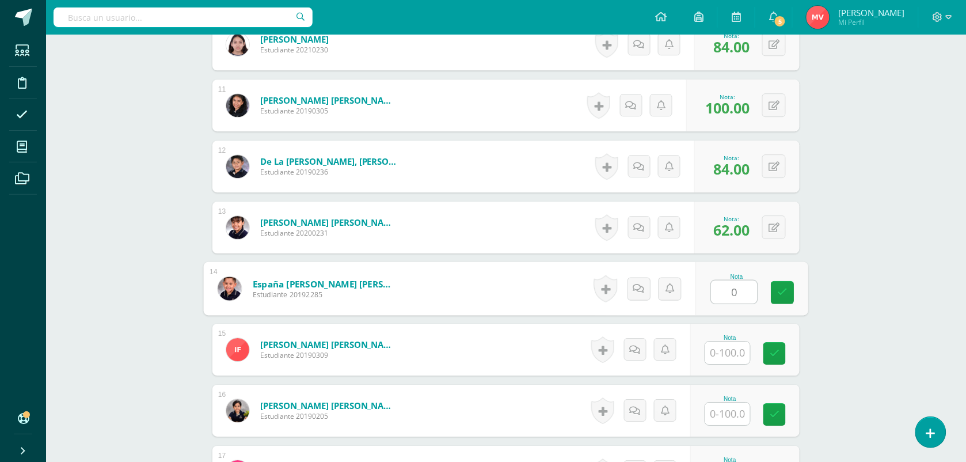
type input "0"
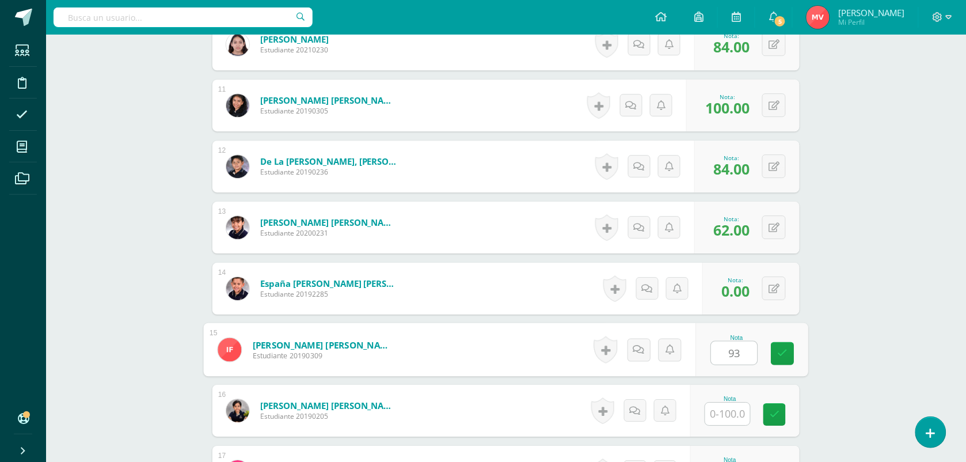
type input "93"
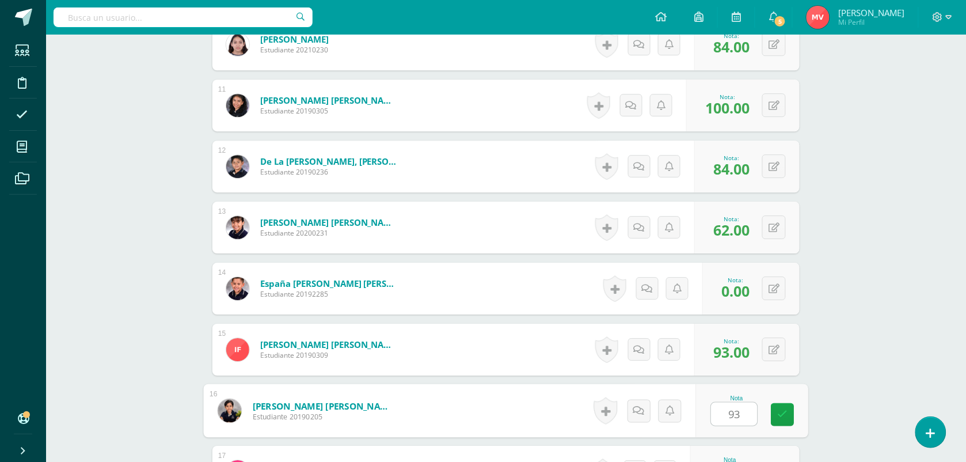
type input "93"
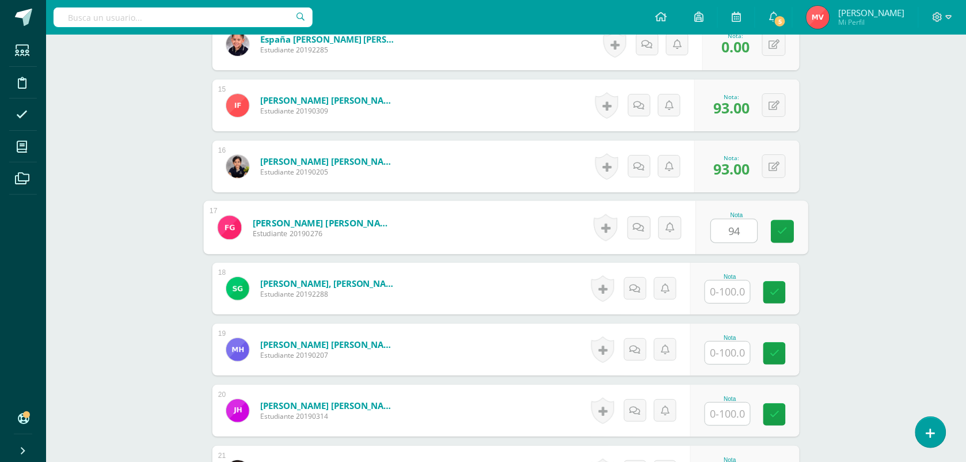
type input "94"
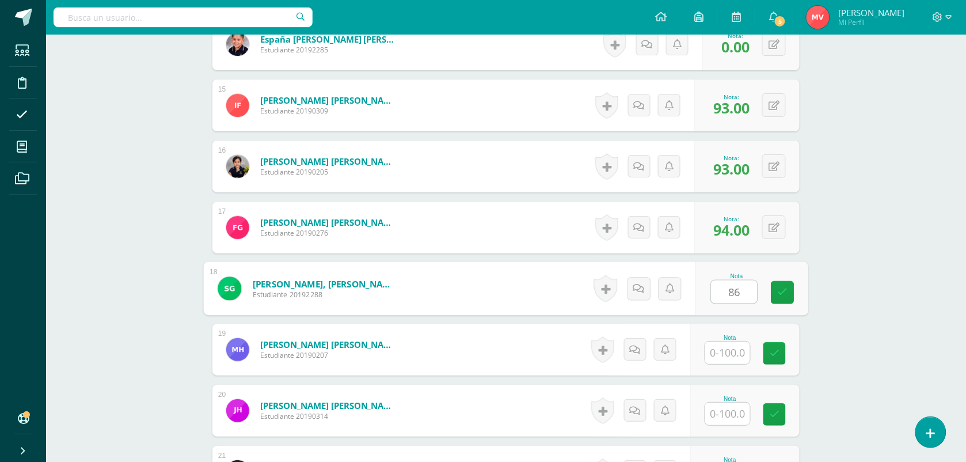
type input "86"
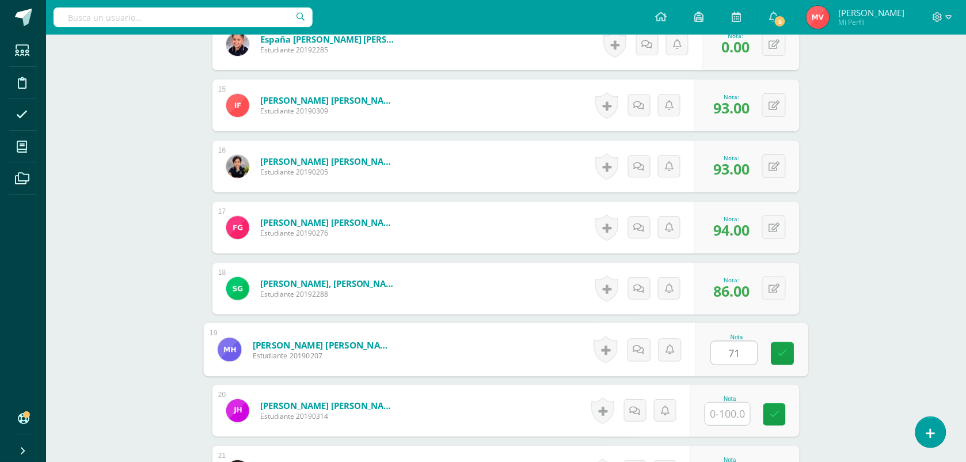
type input "71"
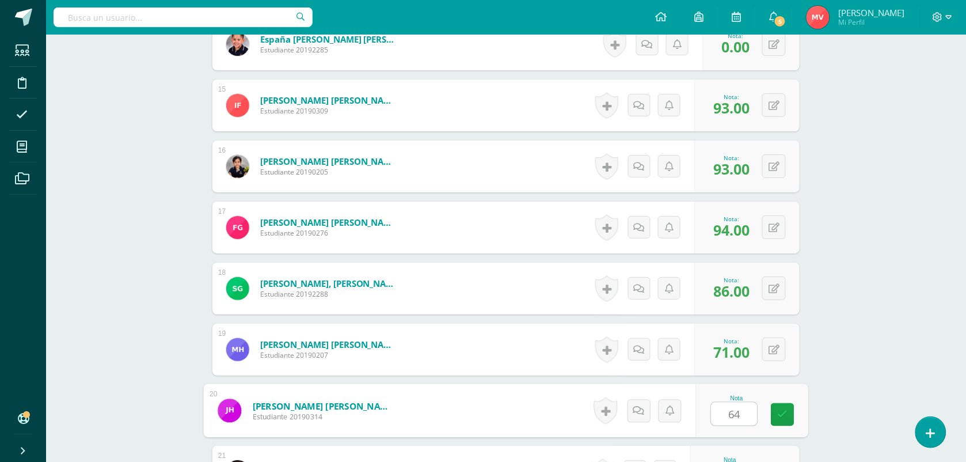
type input "64"
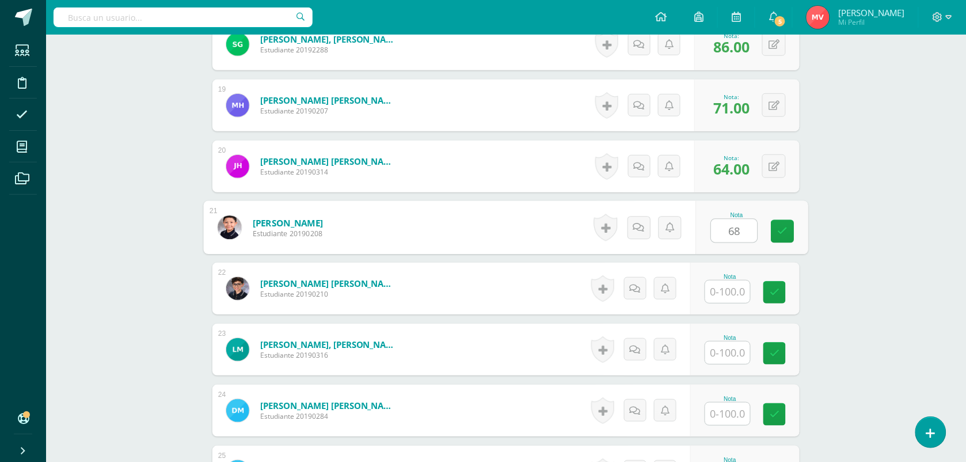
type input "68"
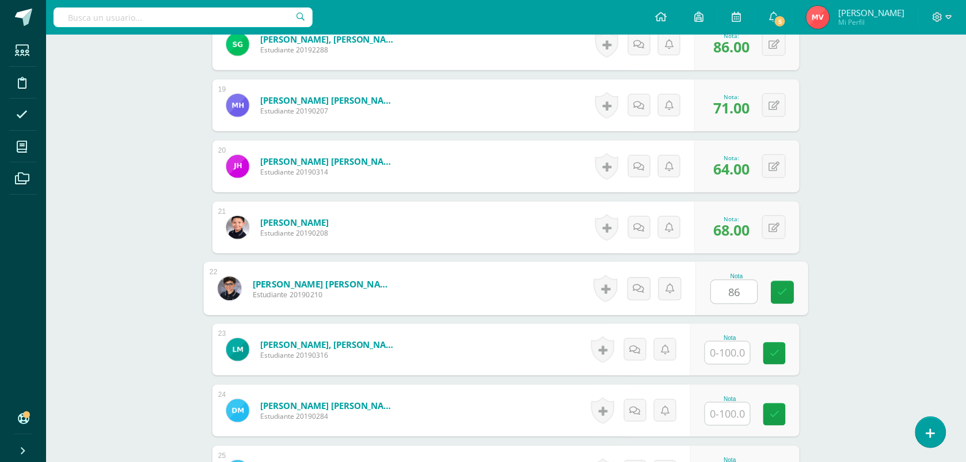
type input "86"
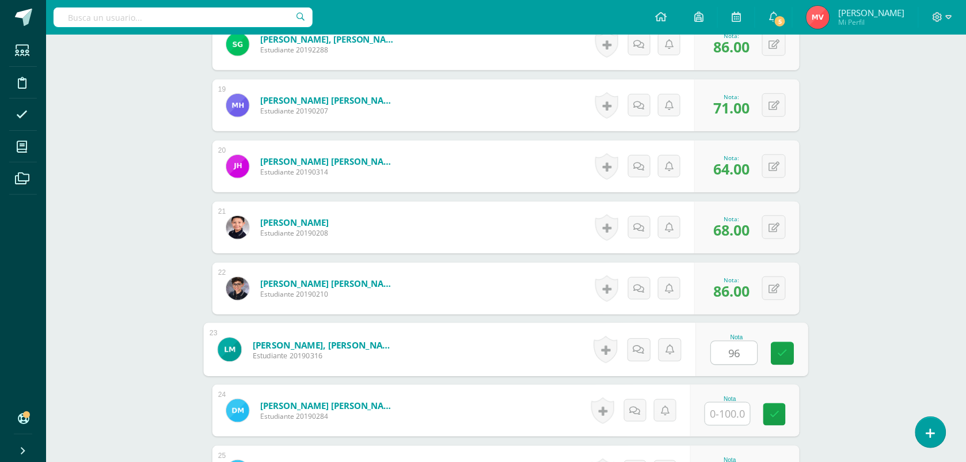
type input "96"
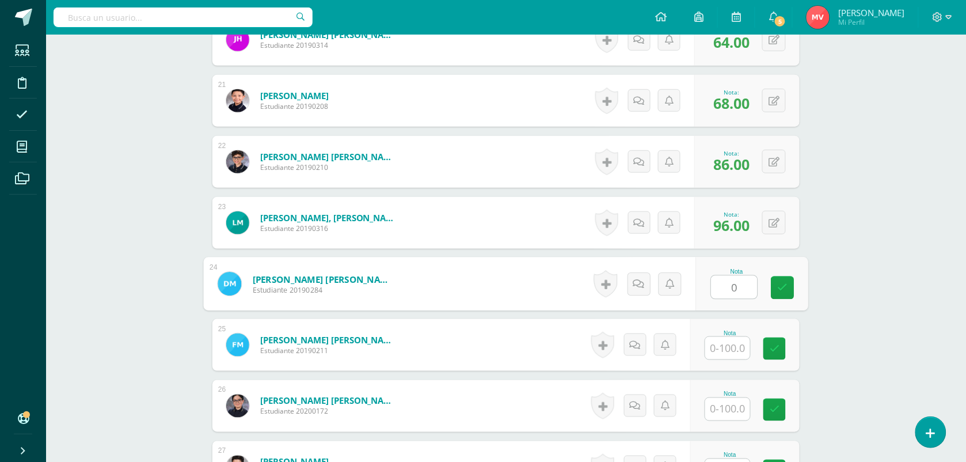
scroll to position [1634, 0]
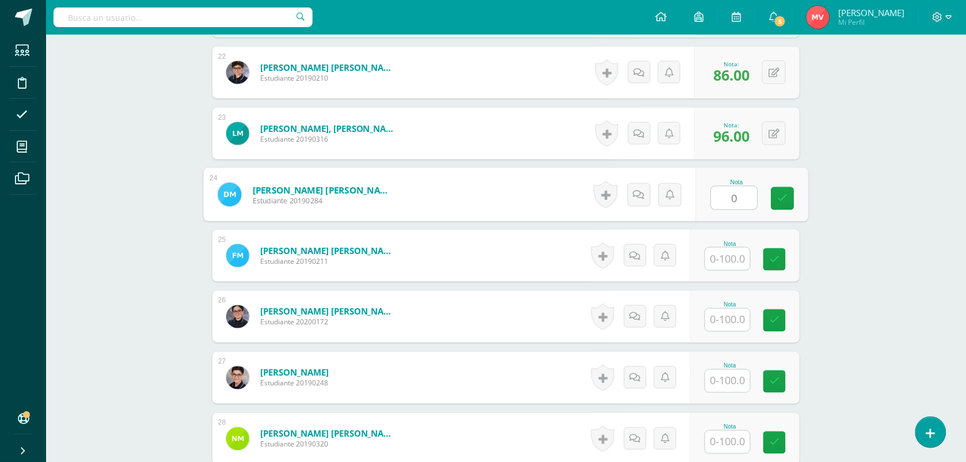
type input "0"
click at [724, 254] on input "text" at bounding box center [727, 258] width 45 height 22
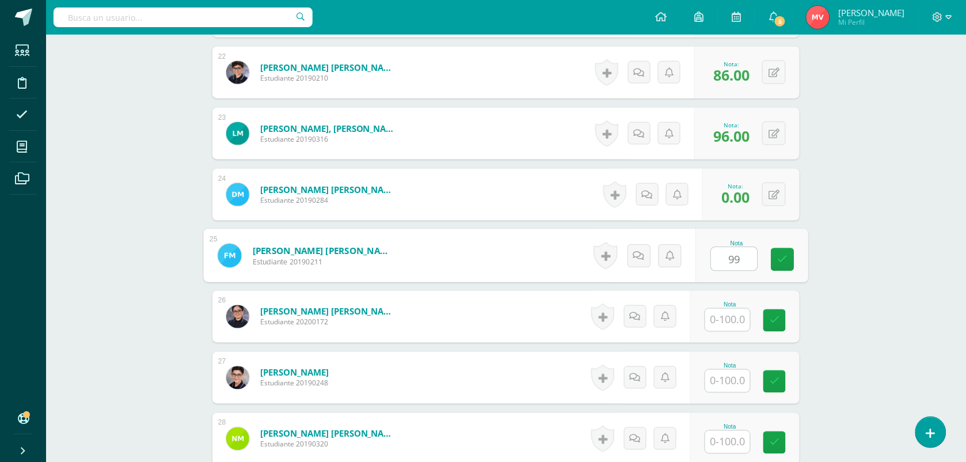
type input "99"
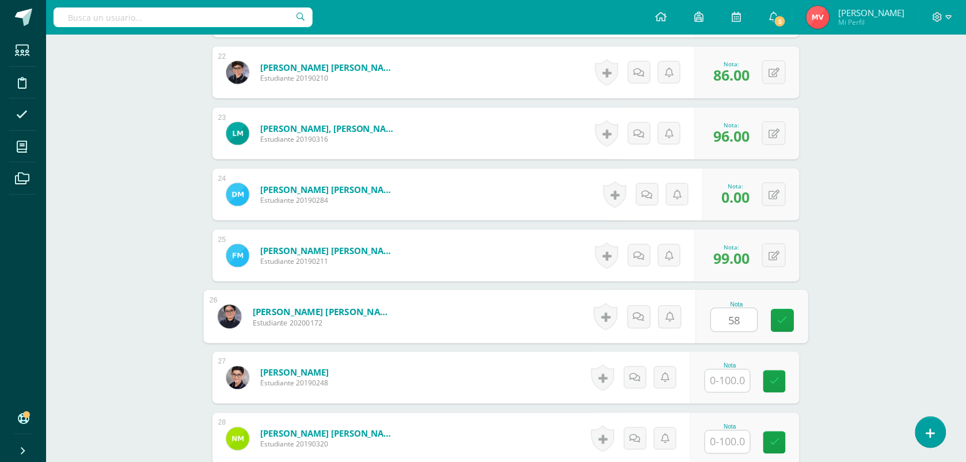
type input "58"
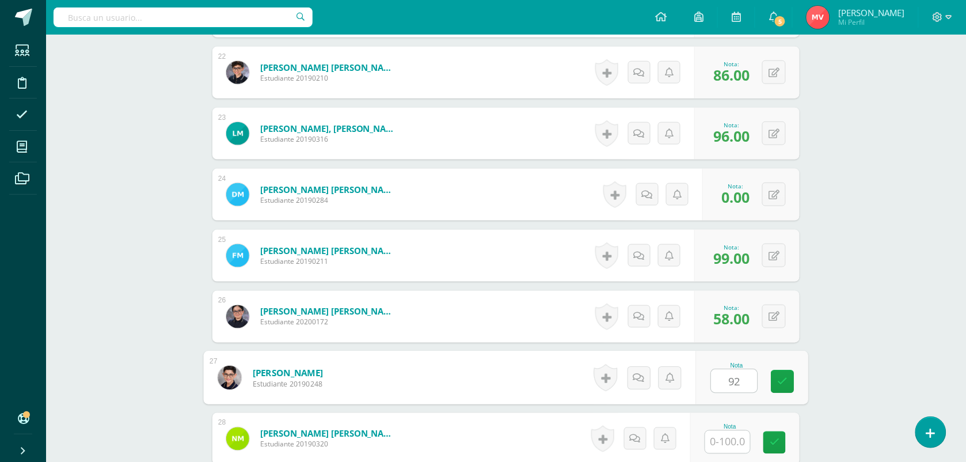
type input "92"
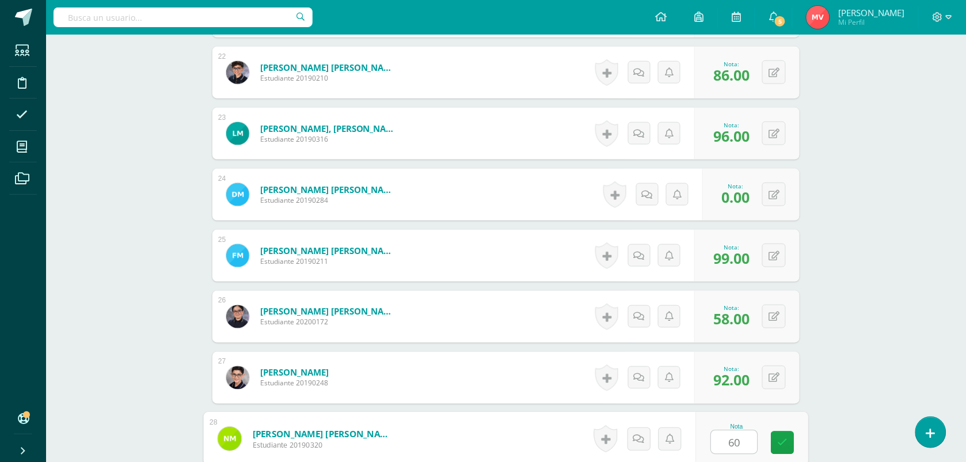
type input "60"
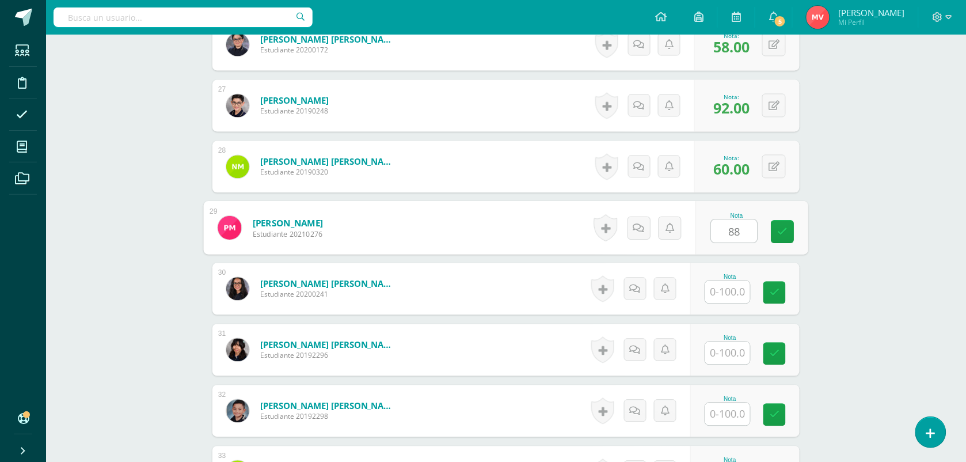
type input "88"
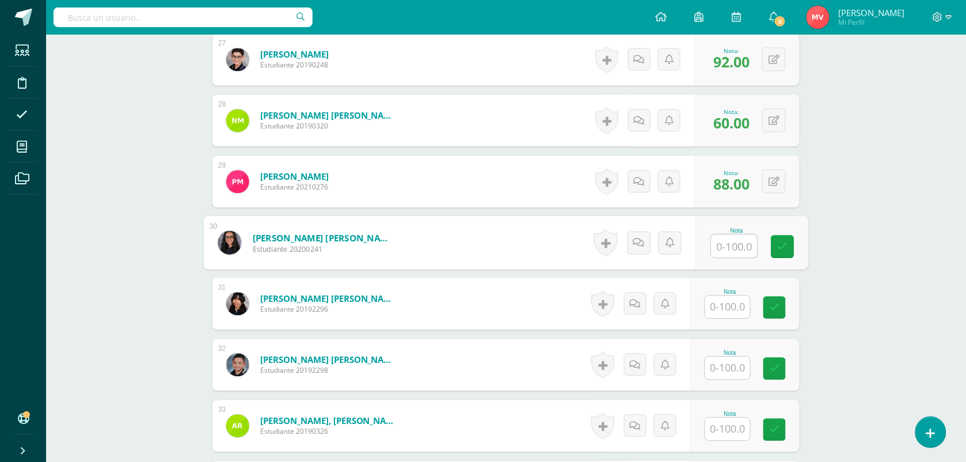
scroll to position [1978, 0]
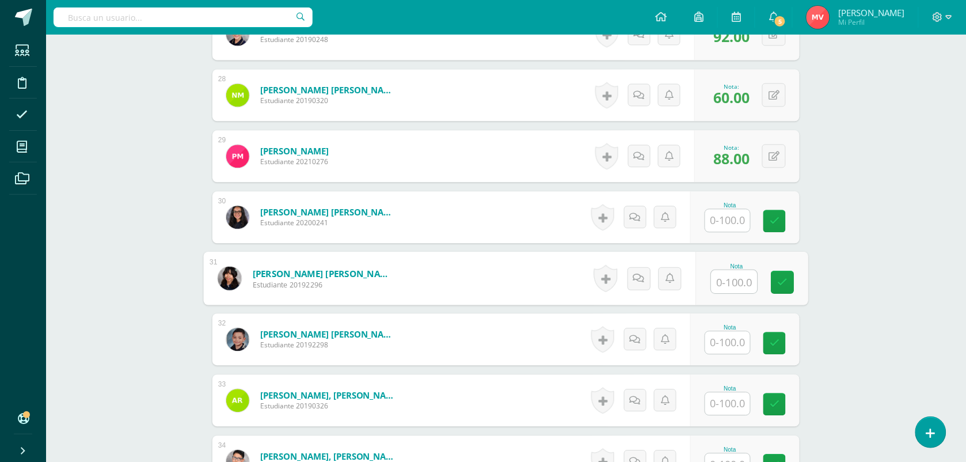
click at [719, 277] on input "text" at bounding box center [734, 281] width 46 height 23
type input "98"
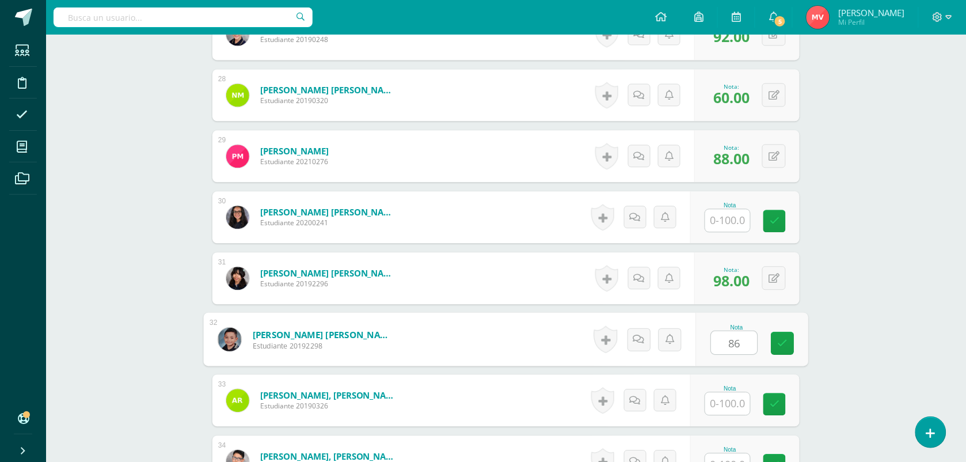
type input "86"
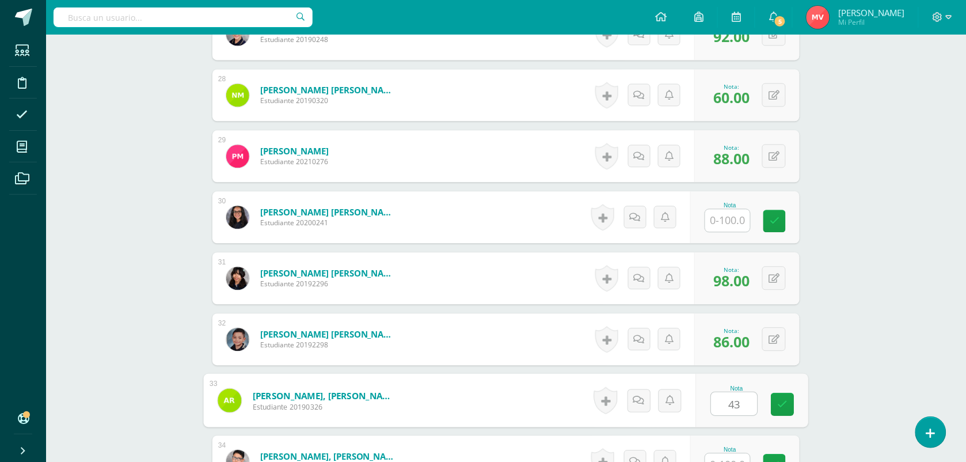
type input "43"
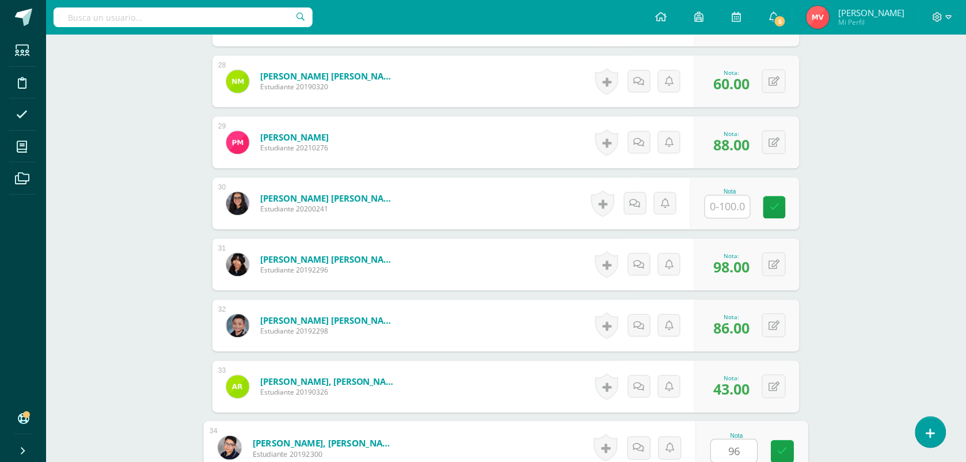
type input "96"
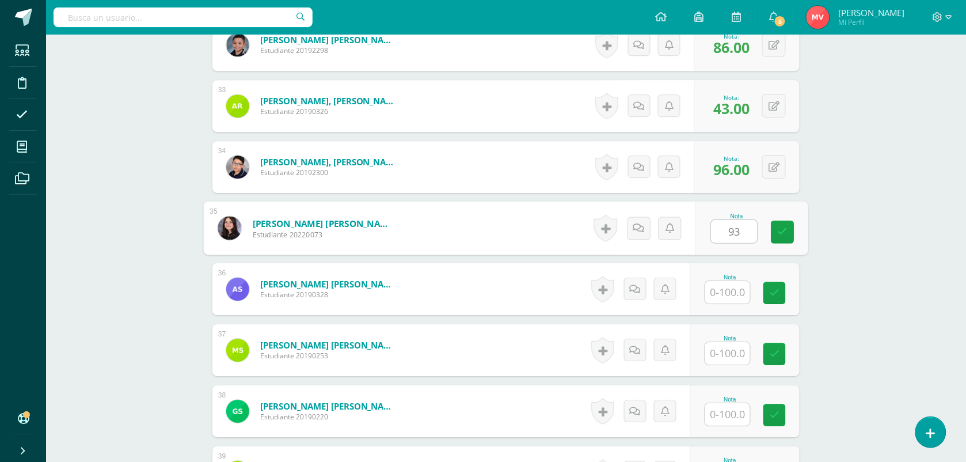
type input "93"
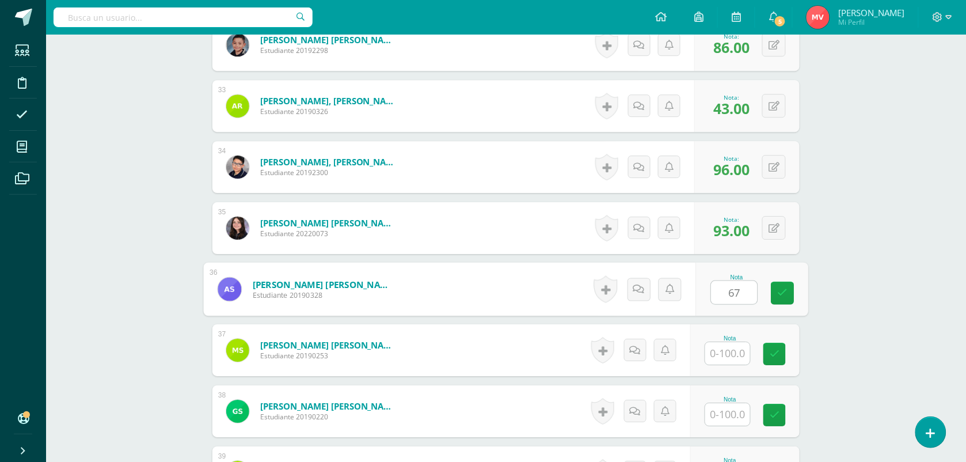
type input "67"
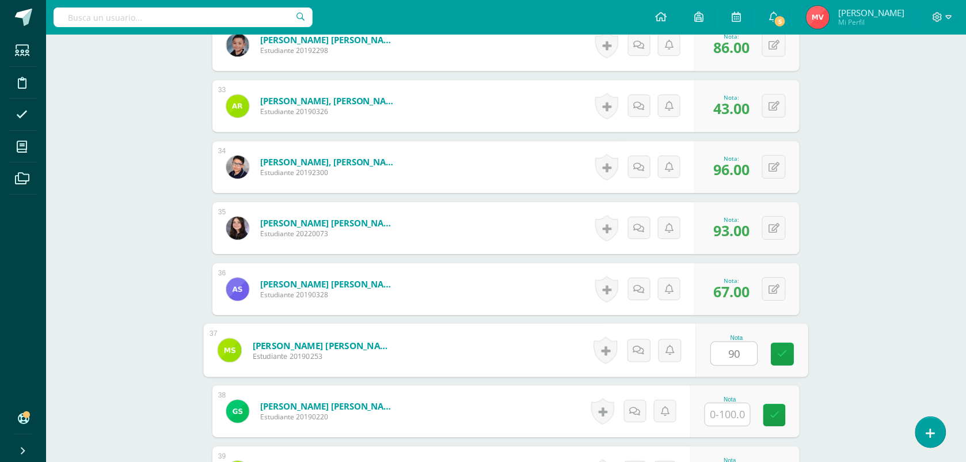
type input "90"
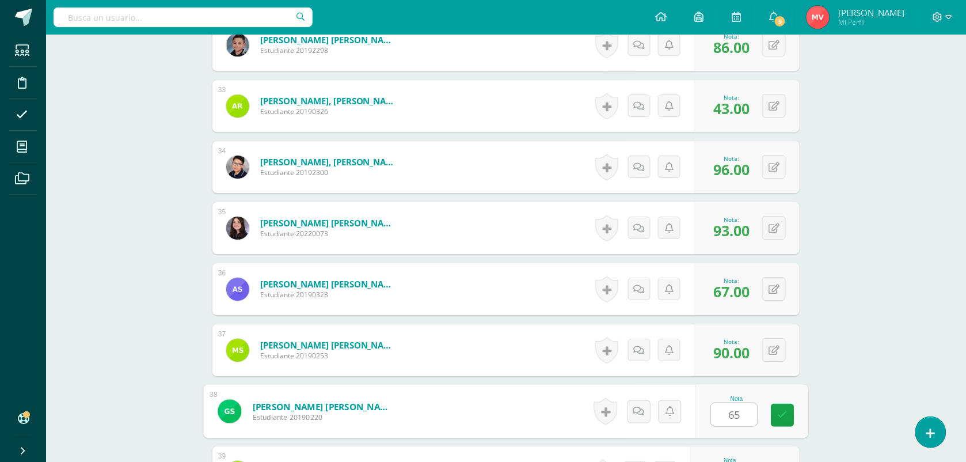
type input "65"
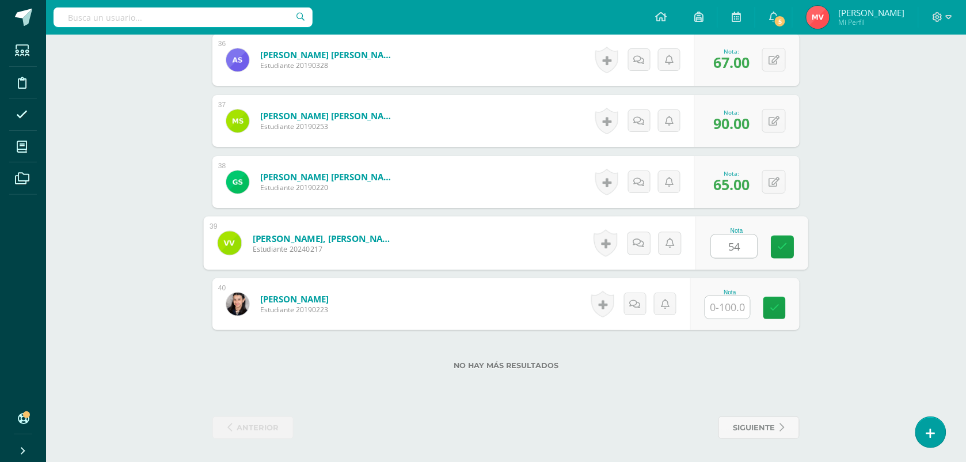
type input "54"
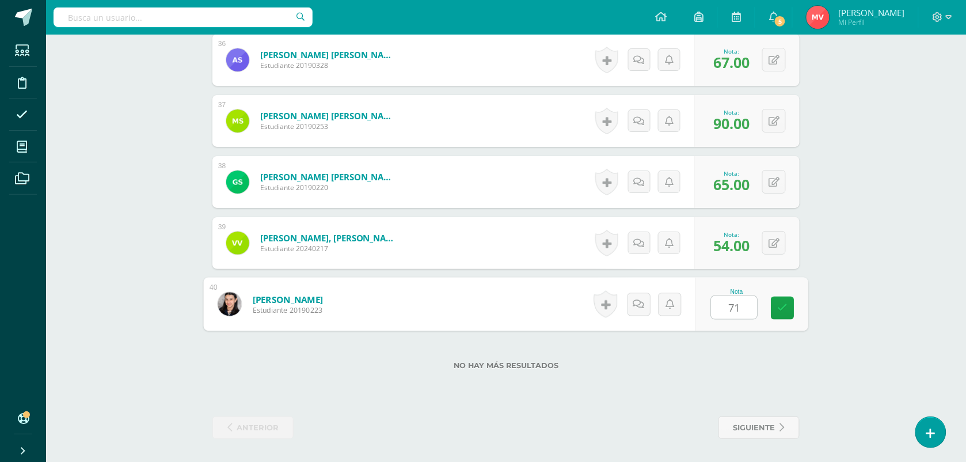
type input "71"
click at [423, 312] on form "[PERSON_NAME] Estudiante 20190223 Nota 71 0 [GEOGRAPHIC_DATA]" at bounding box center [505, 304] width 587 height 52
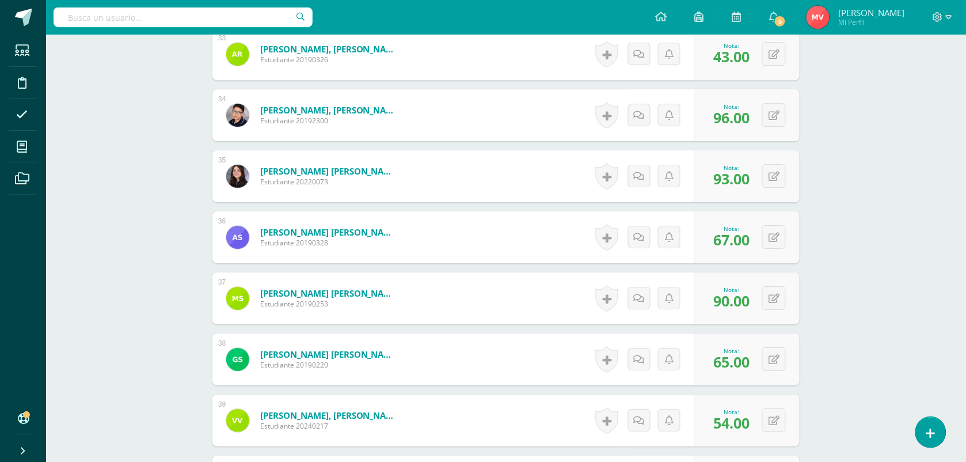
scroll to position [2285, 0]
